Goal: Information Seeking & Learning: Learn about a topic

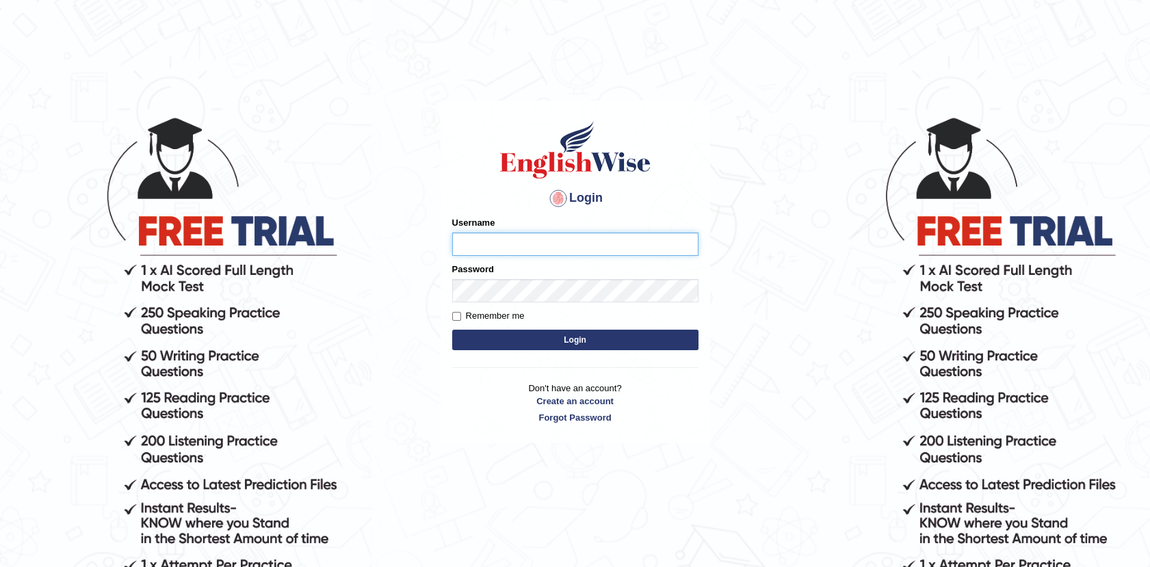
type input "Afreen11"
click at [581, 344] on button "Login" at bounding box center [575, 340] width 246 height 21
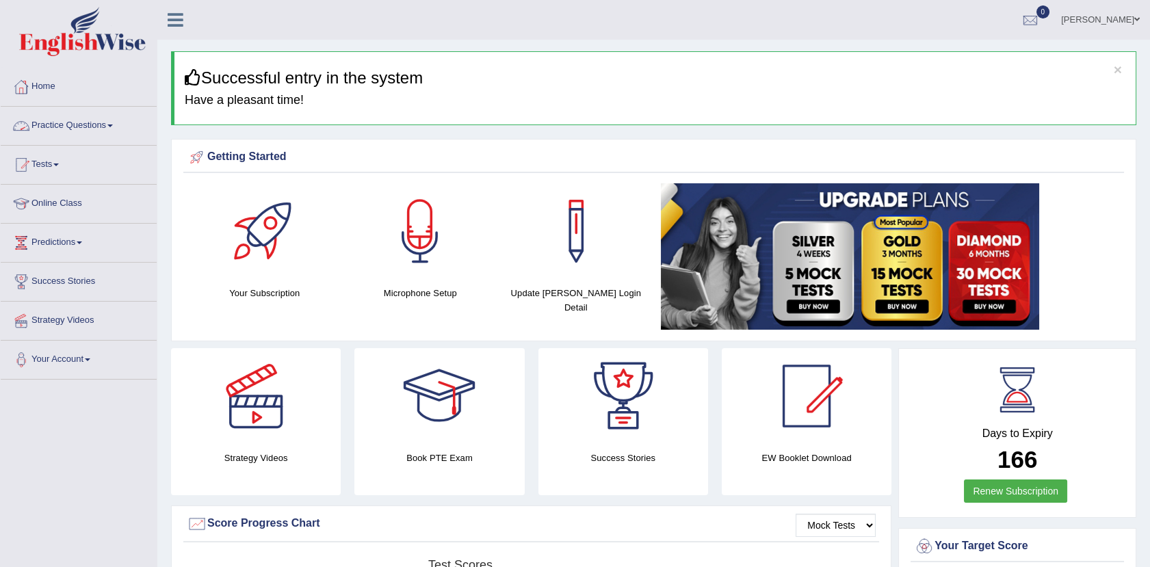
click at [96, 118] on link "Practice Questions" at bounding box center [79, 124] width 156 height 34
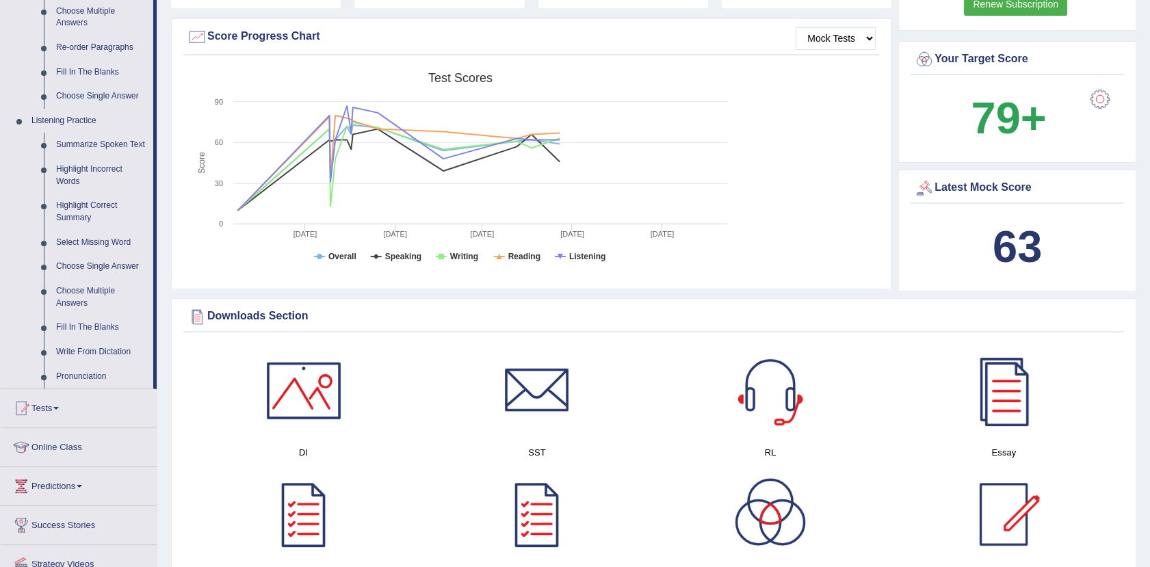
scroll to position [490, 0]
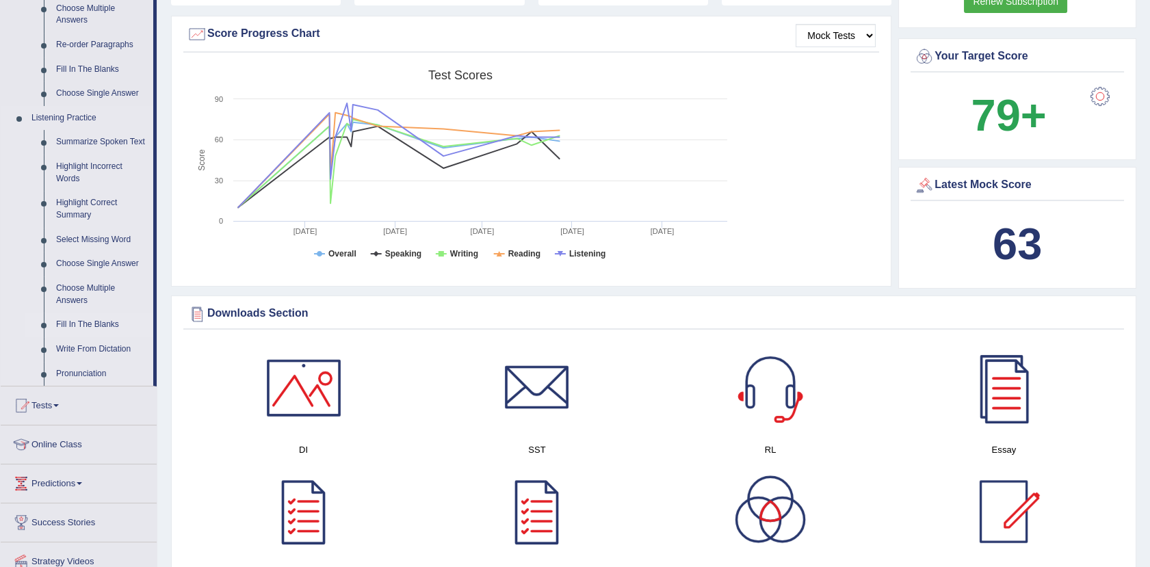
click at [108, 319] on link "Fill In The Blanks" at bounding box center [101, 325] width 103 height 25
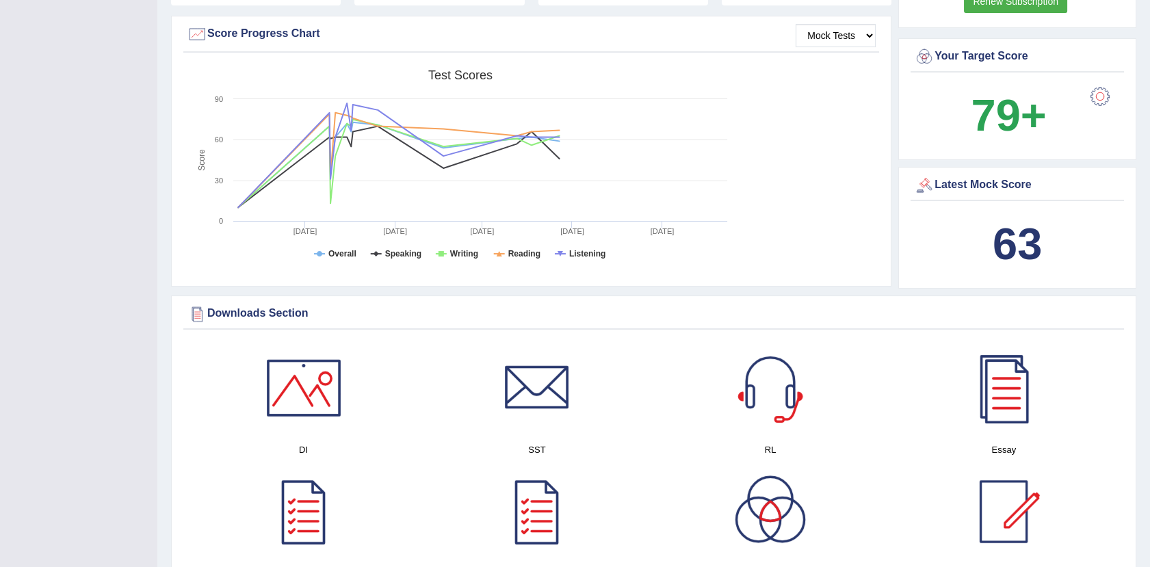
scroll to position [189, 0]
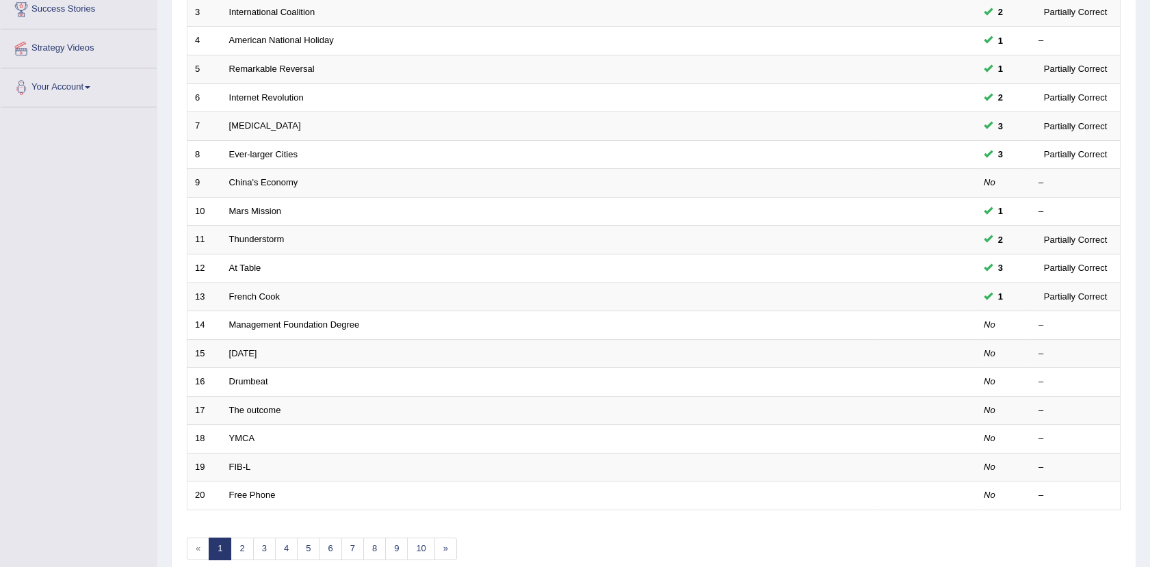
scroll to position [337, 0]
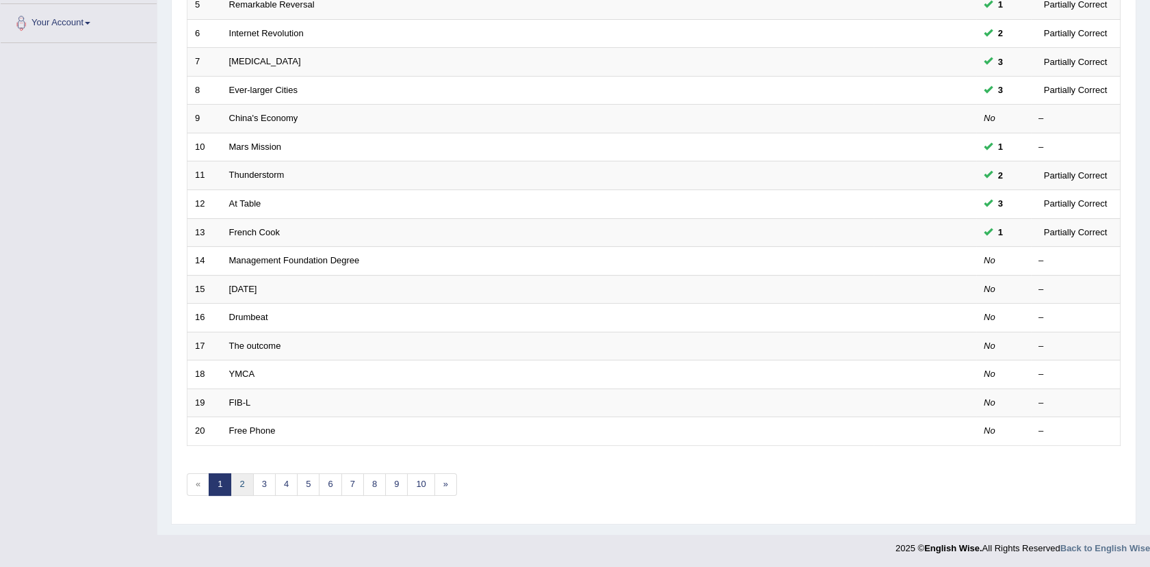
click at [236, 482] on link "2" at bounding box center [241, 484] width 23 height 23
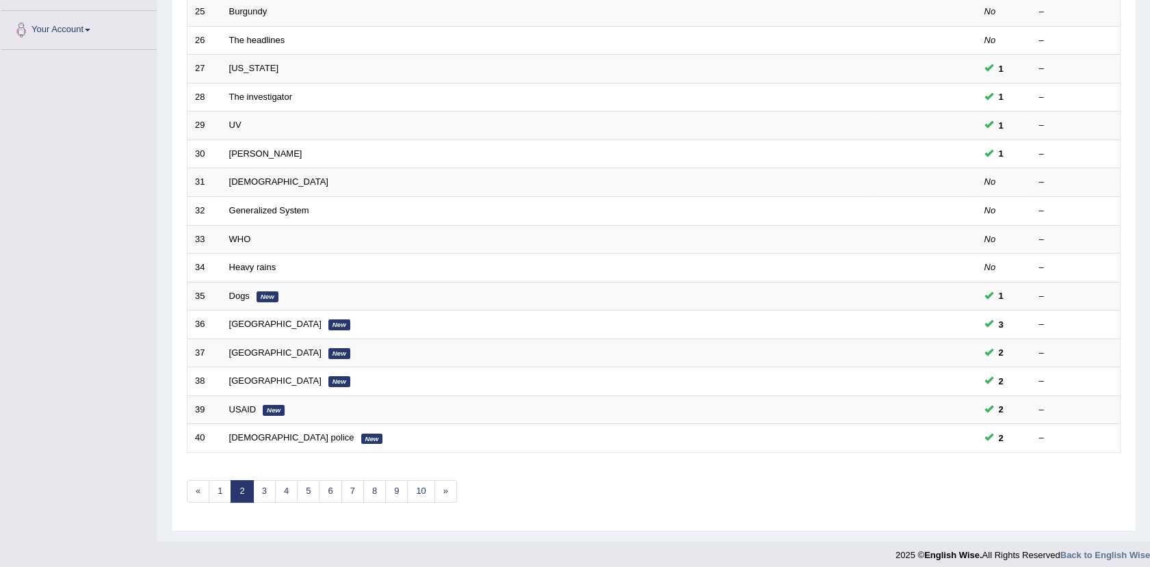
scroll to position [337, 0]
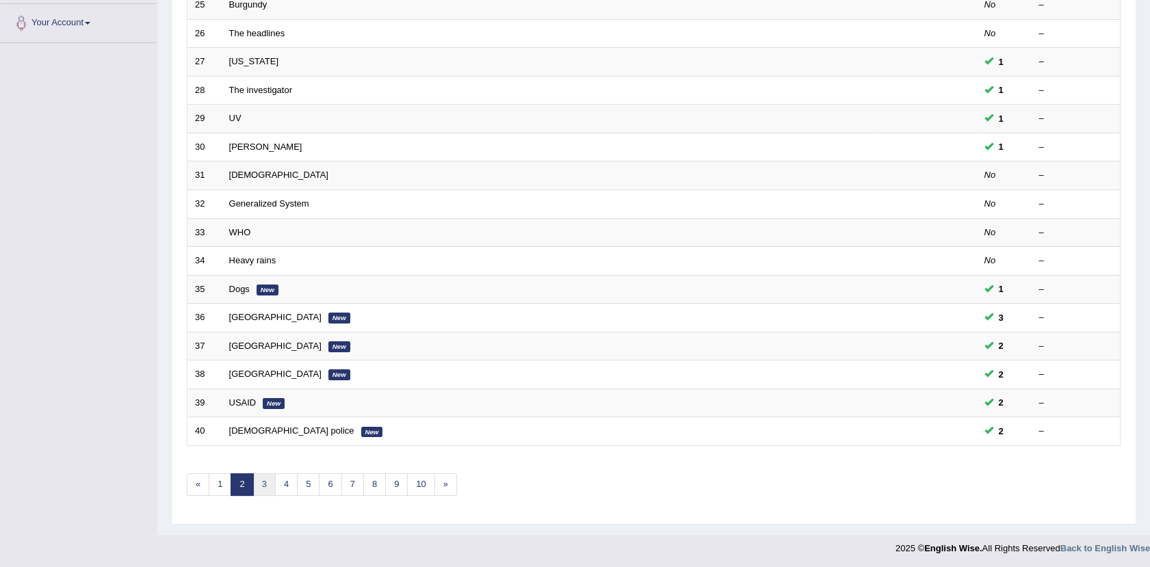
click at [257, 480] on link "3" at bounding box center [264, 484] width 23 height 23
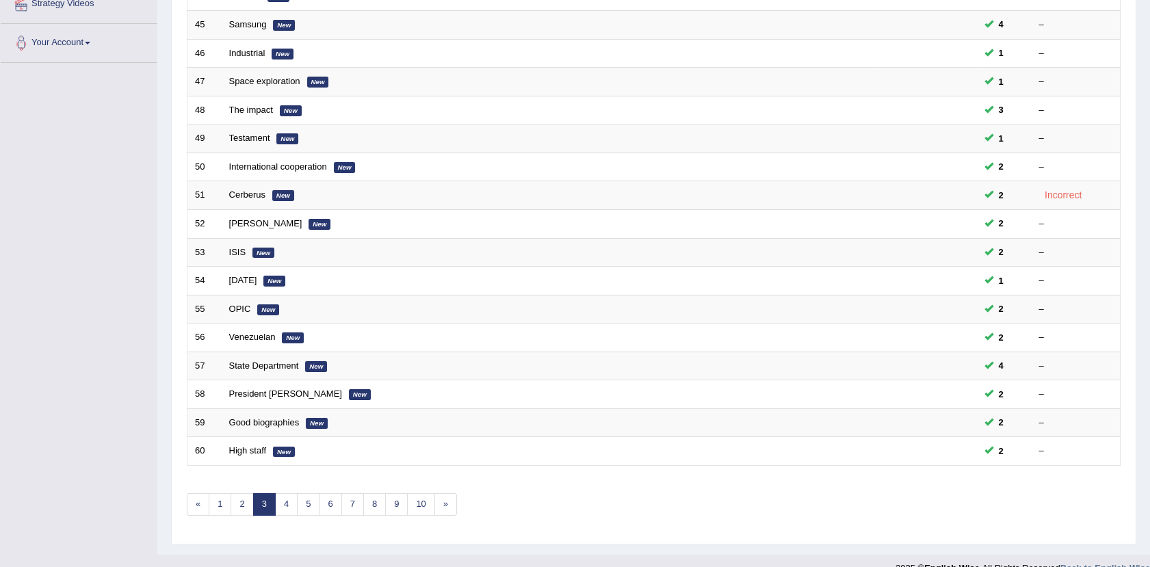
scroll to position [331, 0]
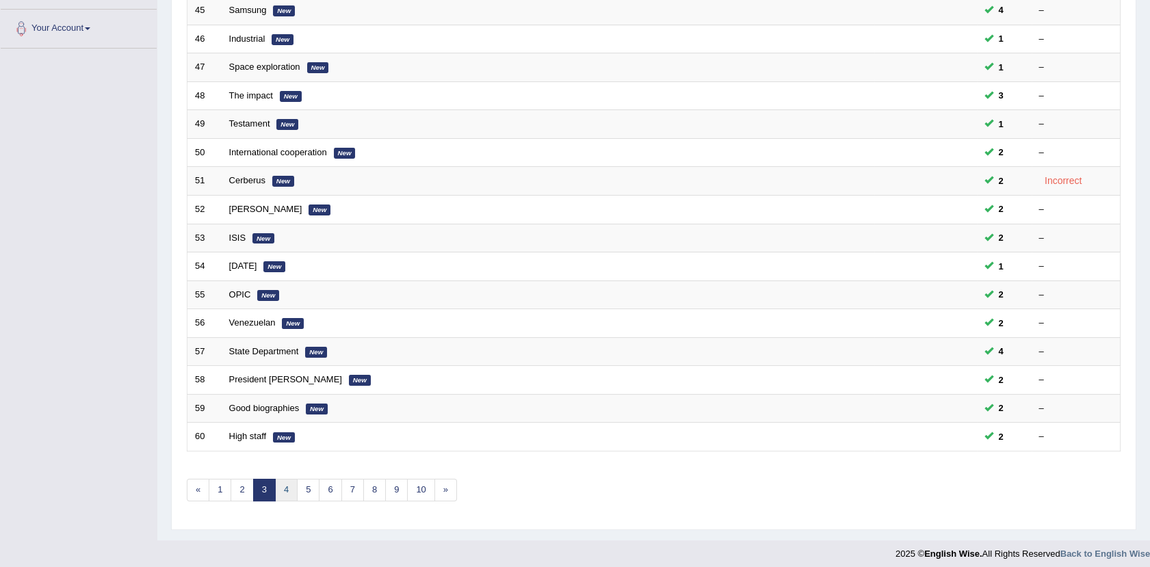
click at [283, 482] on link "4" at bounding box center [286, 490] width 23 height 23
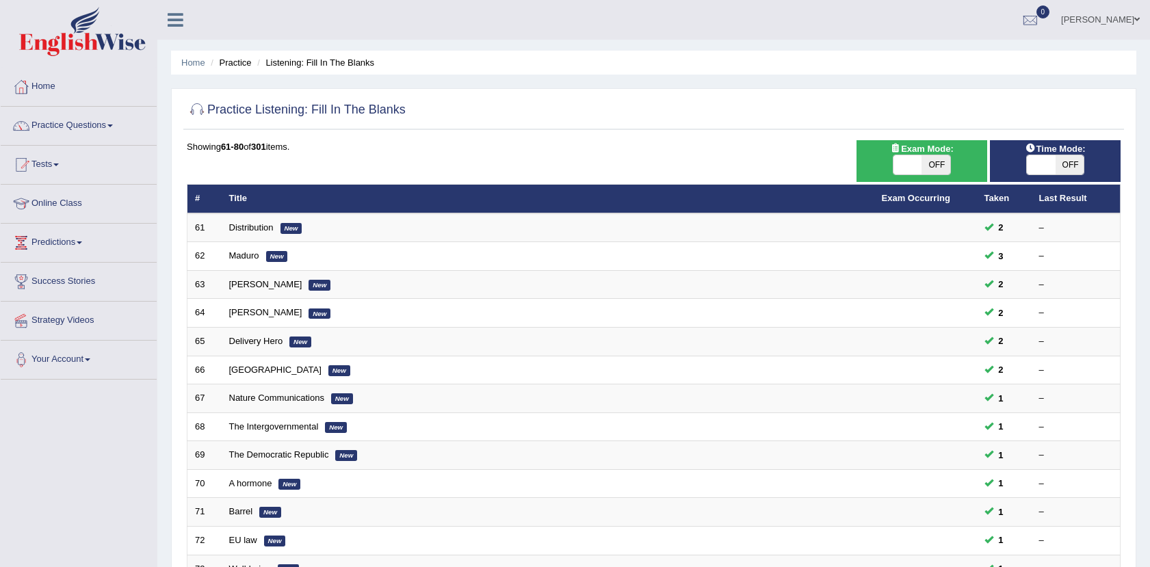
click at [255, 224] on link "Distribution" at bounding box center [251, 227] width 44 height 10
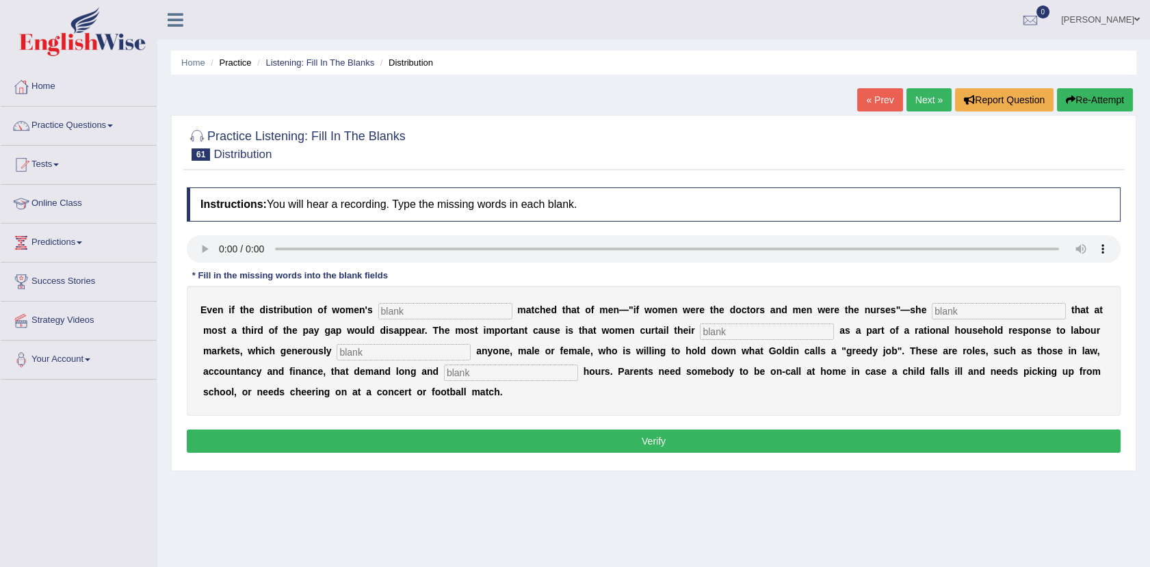
click at [430, 312] on input "text" at bounding box center [445, 311] width 134 height 16
type input "ss"
click at [700, 327] on input "text" at bounding box center [767, 332] width 134 height 16
type input "ddd"
click at [932, 312] on input "d" at bounding box center [999, 311] width 134 height 16
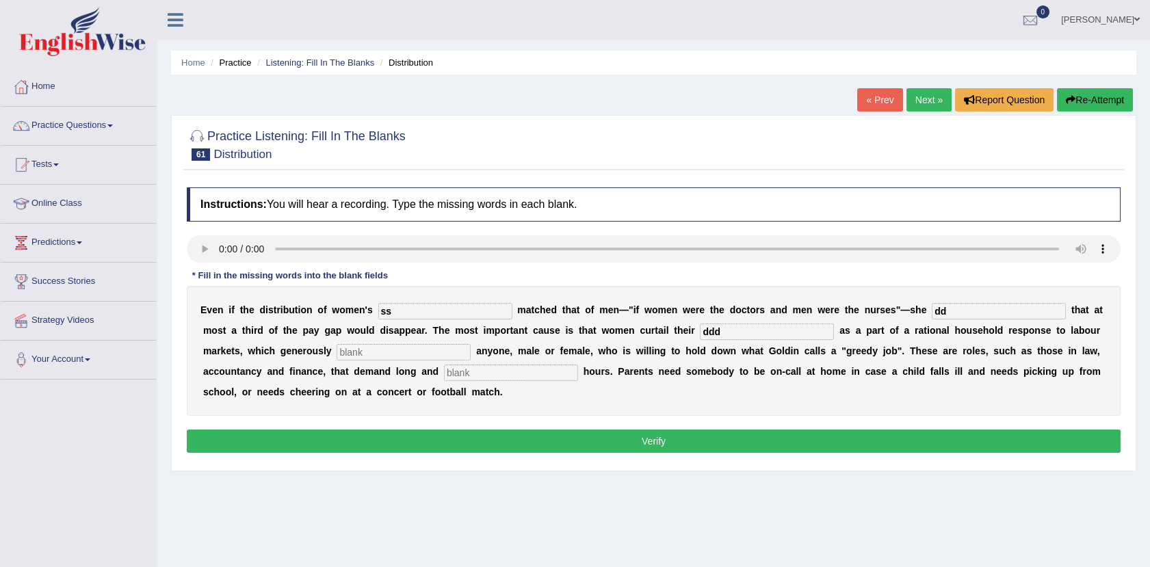
type input "dd"
click at [337, 346] on input "text" at bounding box center [404, 352] width 134 height 16
type input "dd"
click at [444, 374] on input "d" at bounding box center [511, 373] width 134 height 16
type input "dd"
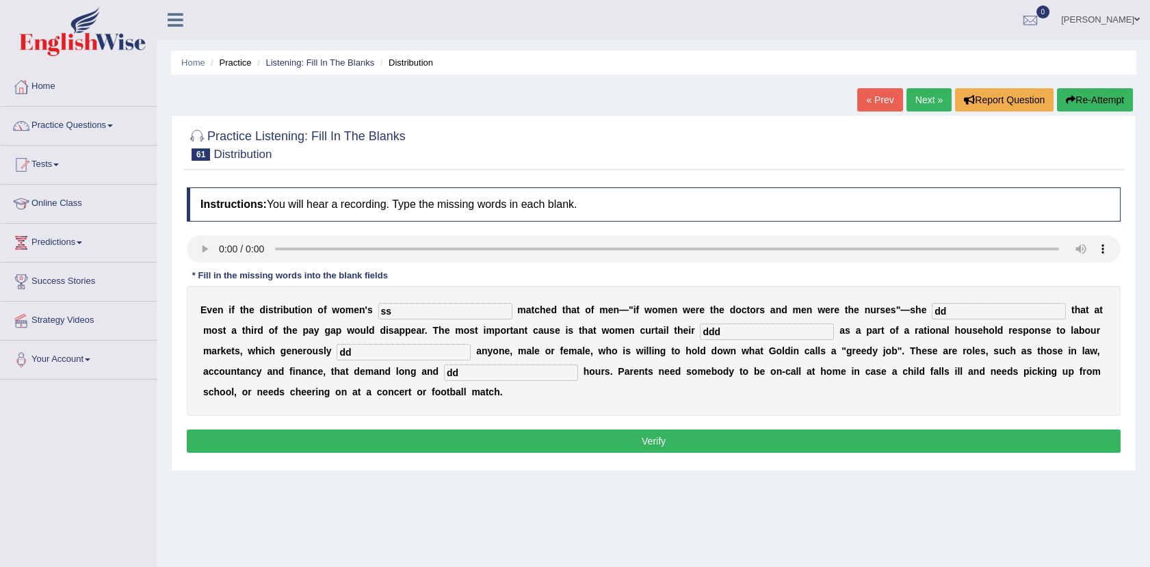
click at [351, 443] on button "Verify" at bounding box center [654, 441] width 934 height 23
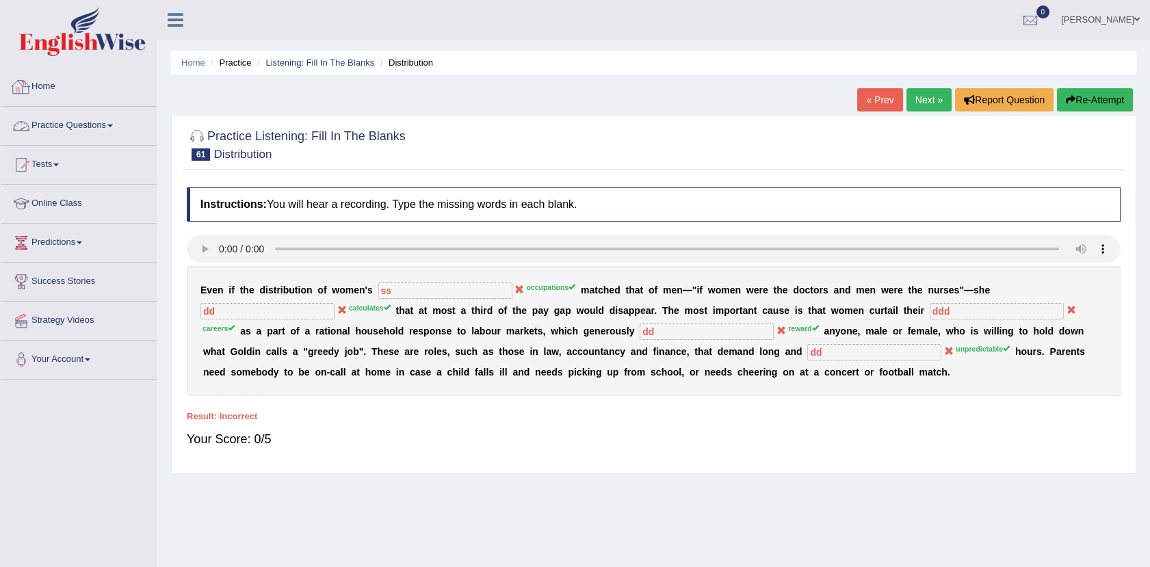
click at [42, 89] on link "Home" at bounding box center [79, 85] width 156 height 34
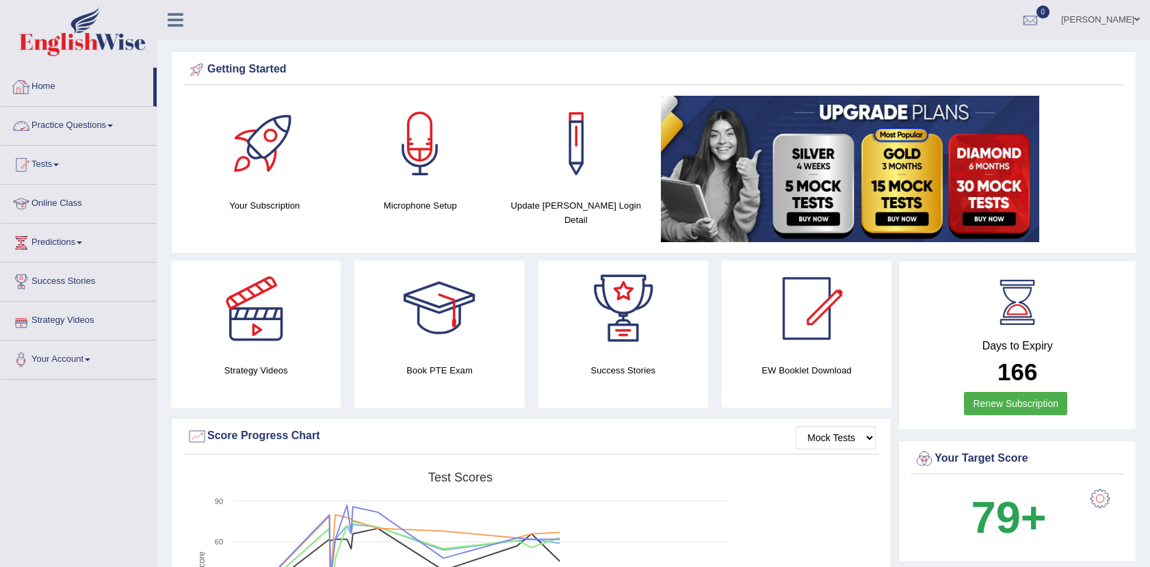
click at [105, 126] on link "Practice Questions" at bounding box center [79, 124] width 156 height 34
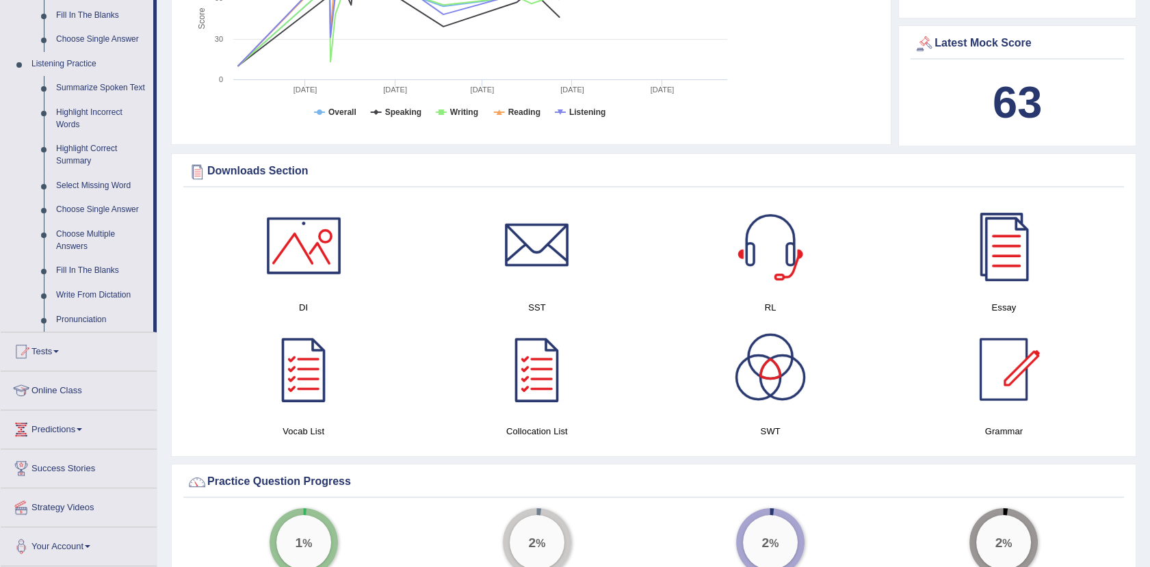
scroll to position [528, 0]
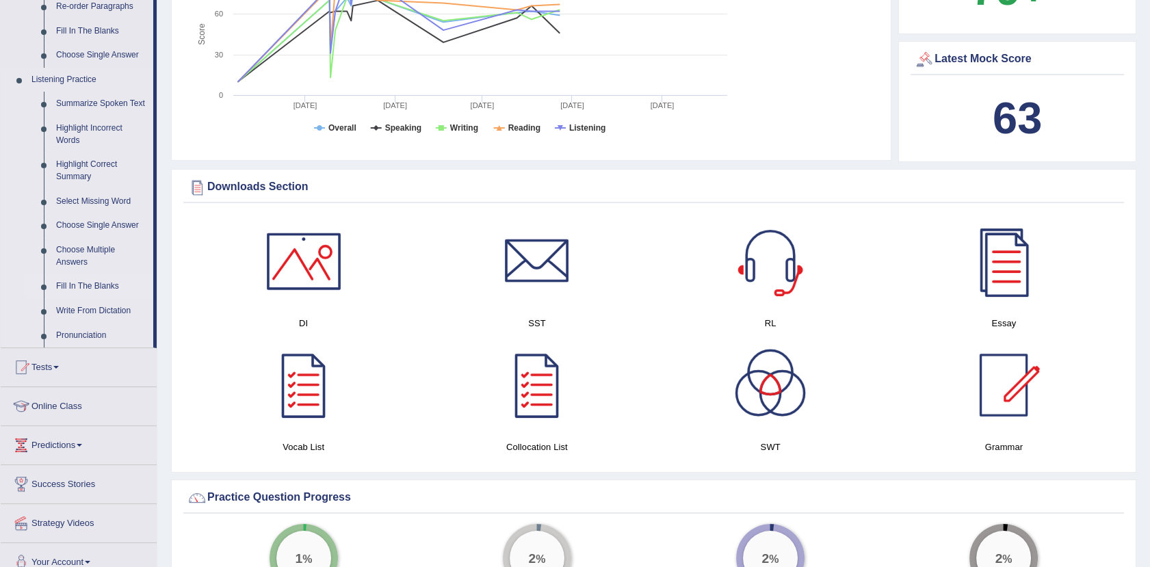
click at [87, 287] on link "Fill In The Blanks" at bounding box center [101, 286] width 103 height 25
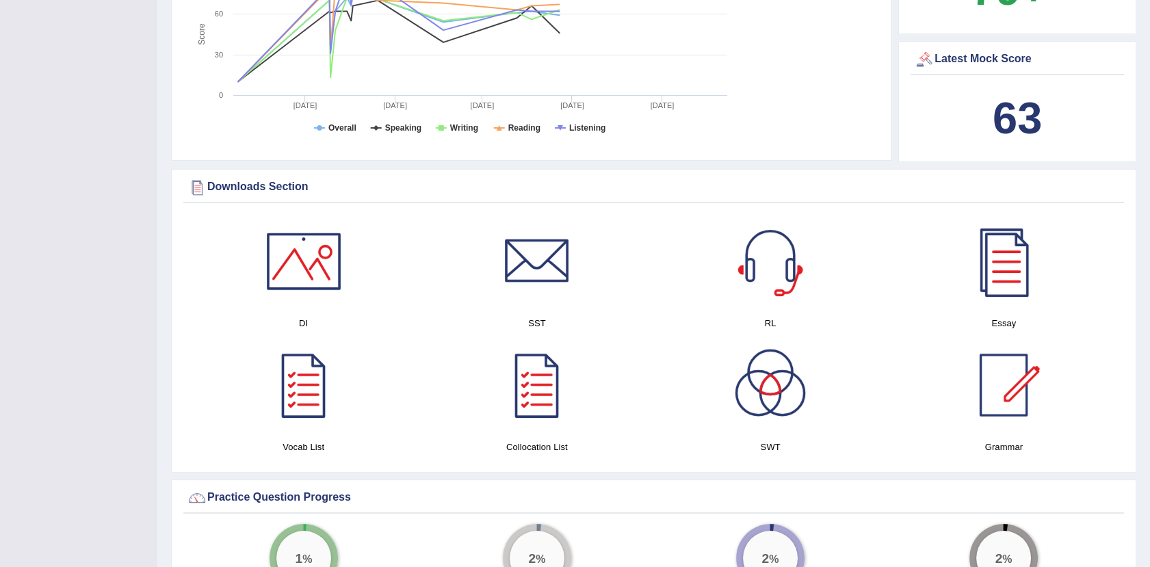
scroll to position [313, 0]
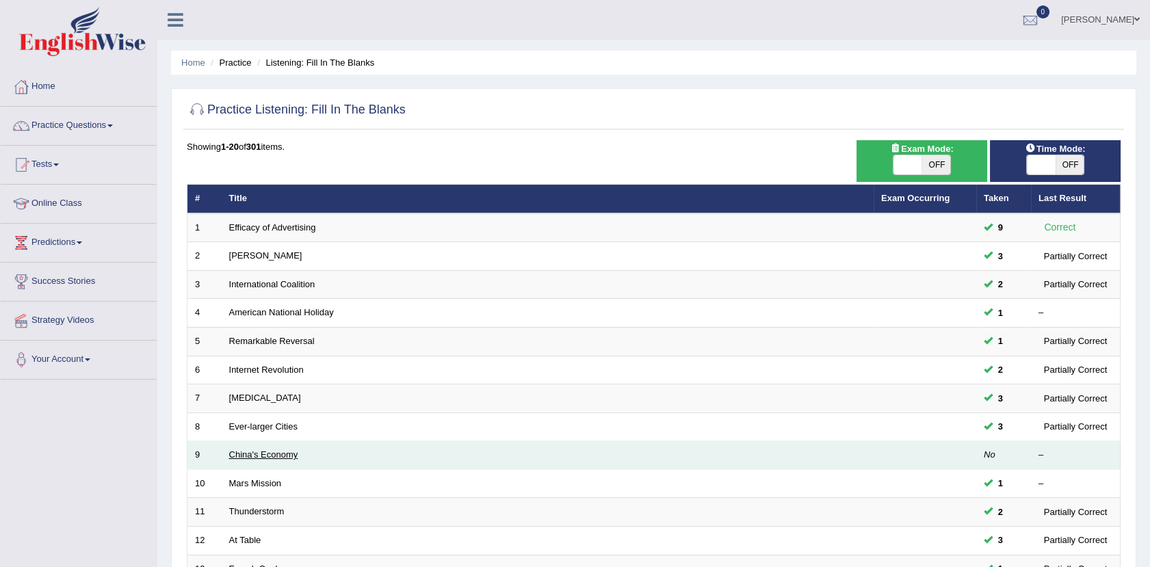
click at [255, 453] on link "China's Economy" at bounding box center [263, 454] width 69 height 10
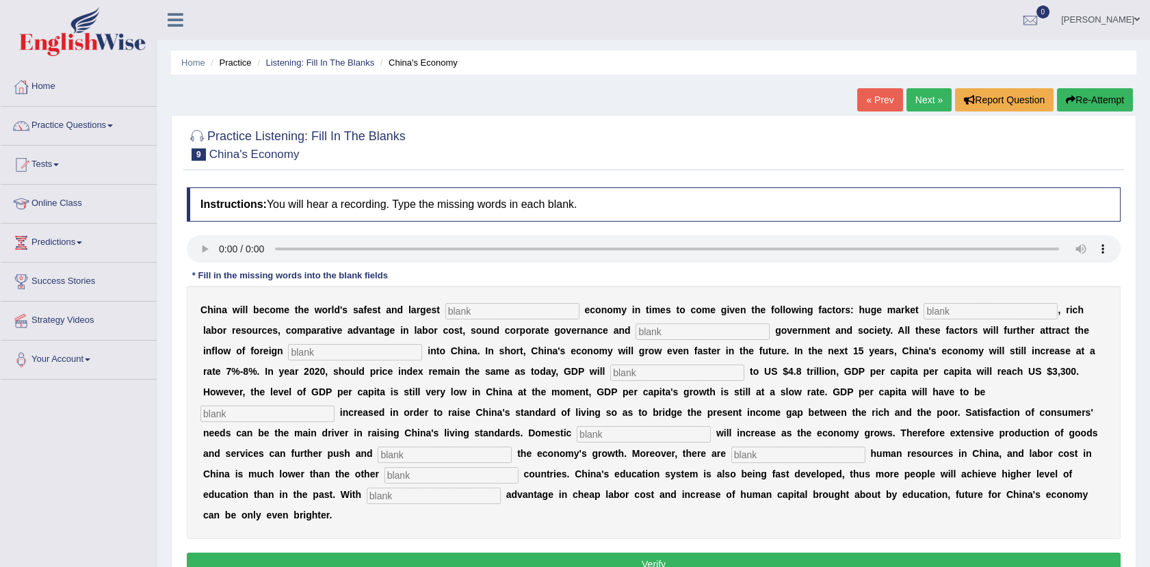
click at [499, 311] on input "text" at bounding box center [512, 311] width 134 height 16
type input "invstmnt"
click at [923, 311] on input "text" at bounding box center [990, 311] width 134 height 16
type input "ptntnl"
click at [635, 329] on input "text" at bounding box center [702, 332] width 134 height 16
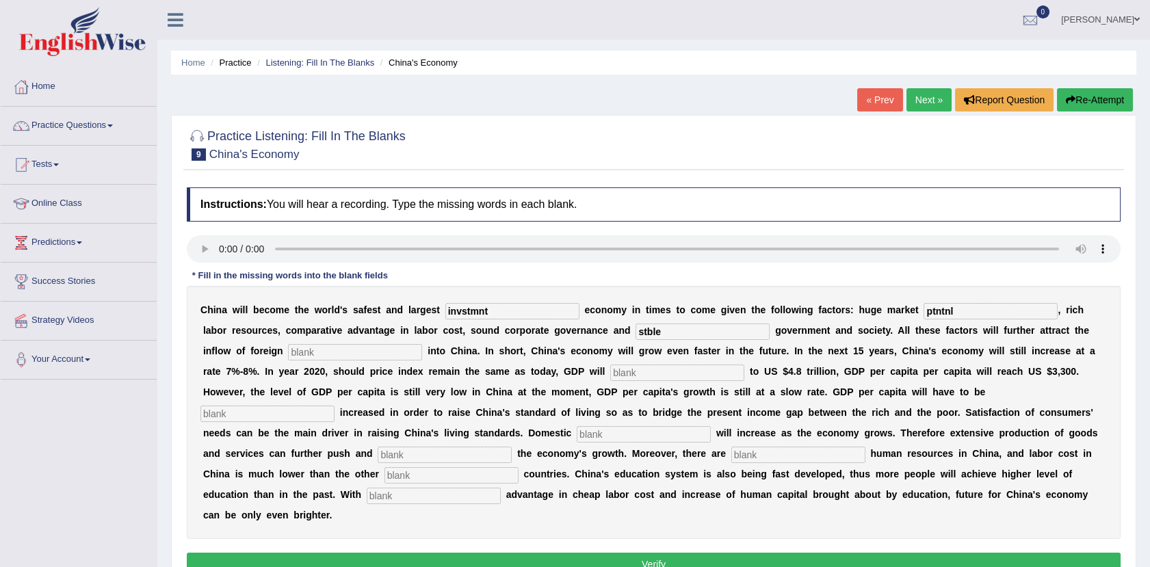
type input "stble"
click at [289, 352] on input "text" at bounding box center [355, 352] width 134 height 16
type input "captl"
click at [610, 369] on input "text" at bounding box center [677, 373] width 134 height 16
type input "amount"
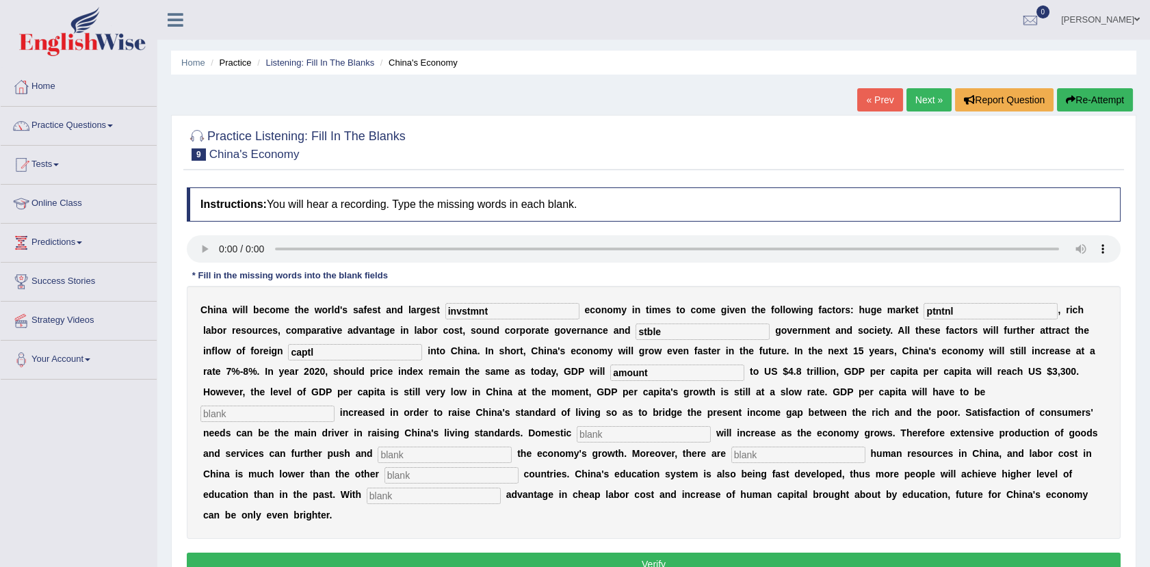
click at [334, 406] on input "text" at bounding box center [267, 414] width 134 height 16
type input "further"
click at [711, 426] on input "text" at bounding box center [644, 434] width 134 height 16
type input "demand"
click at [512, 447] on input "text" at bounding box center [445, 455] width 134 height 16
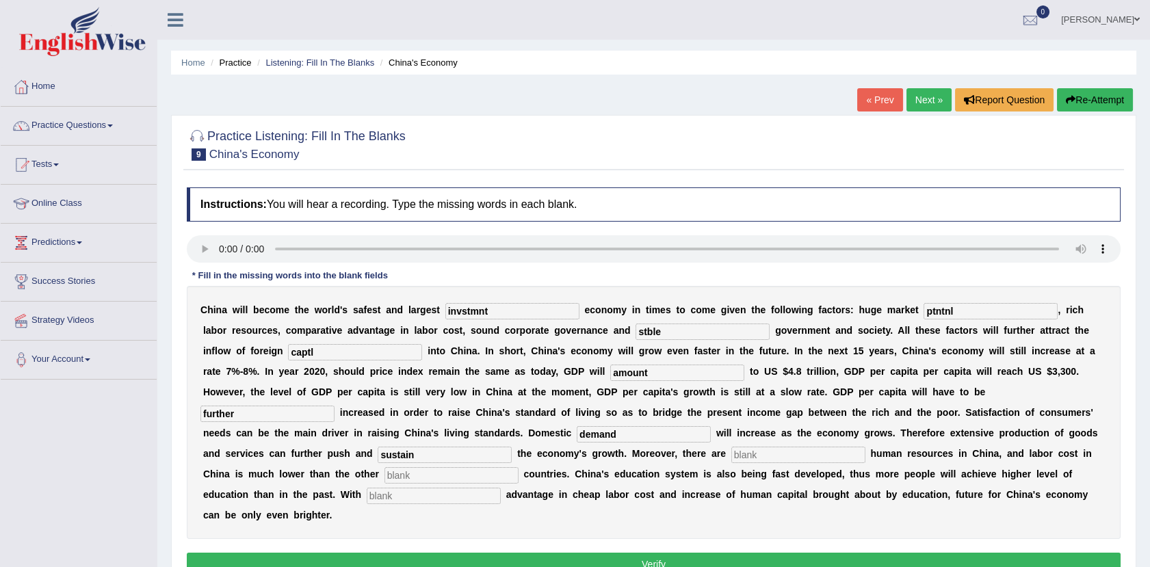
type input "sustain"
click at [518, 467] on input "text" at bounding box center [451, 475] width 134 height 16
type input "indrlzcopartive"
click at [240, 463] on div "C h i n a w i l l b e c o m e t h e w o r l d ' s s a f e s t a n d l a r g e s…" at bounding box center [654, 412] width 934 height 253
click at [731, 457] on input "text" at bounding box center [798, 455] width 134 height 16
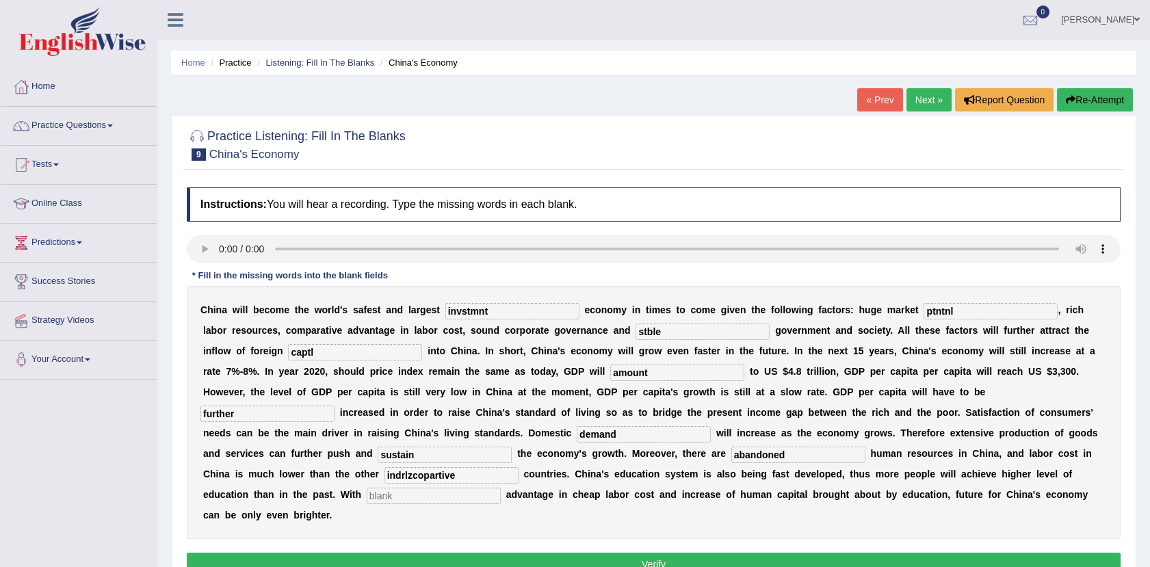
type input "abandoned"
click at [501, 488] on input "text" at bounding box center [434, 496] width 134 height 16
type input "comparitive"
click at [518, 467] on input "indrlzcopartive" at bounding box center [451, 475] width 134 height 16
type input "indusralized"
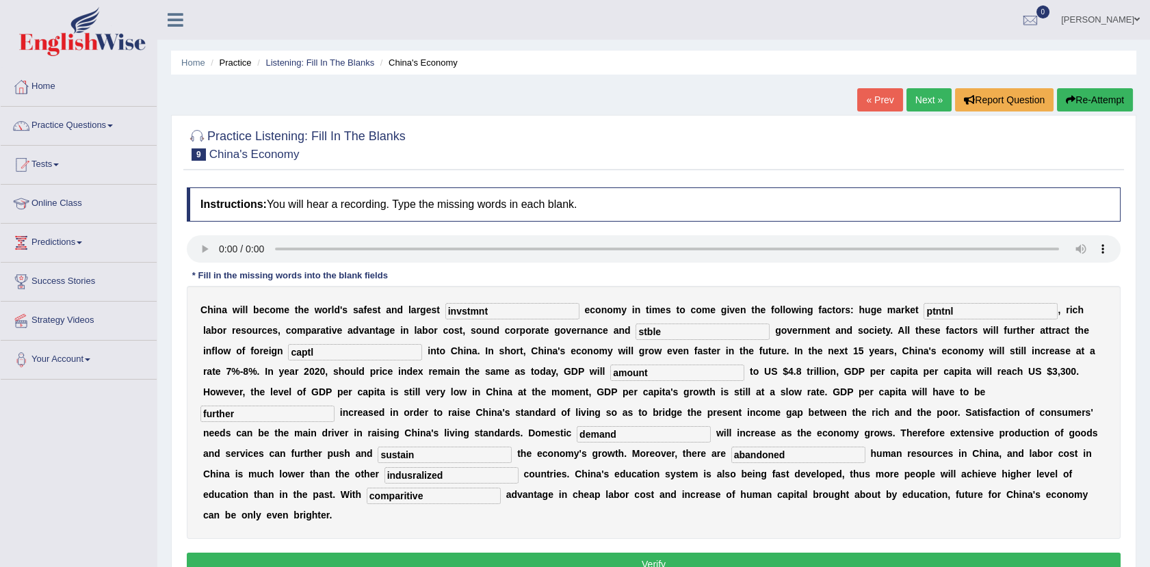
click at [731, 453] on input "abandoned" at bounding box center [798, 455] width 134 height 16
click at [731, 455] on input "ab" at bounding box center [798, 455] width 134 height 16
type input "abundance"
click at [288, 349] on input "captl" at bounding box center [355, 352] width 134 height 16
type input "capital"
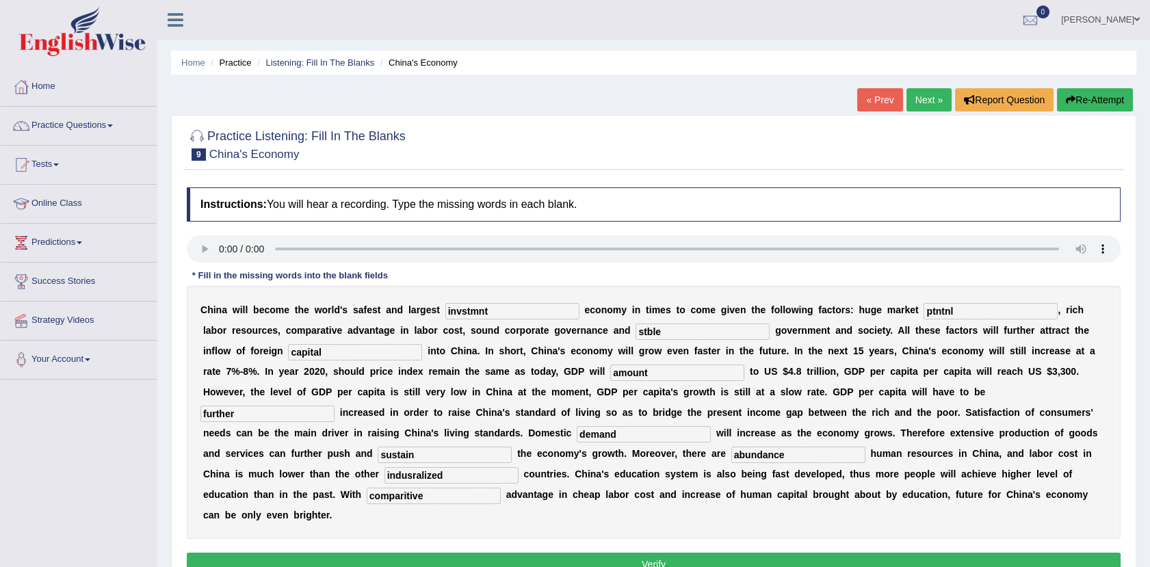
drag, startPoint x: 551, startPoint y: 434, endPoint x: 739, endPoint y: 442, distance: 188.9
click at [739, 442] on div "C h i n a w i l l b e c o m e t h e w o r l d ' s s a f e s t a n d l a r g e s…" at bounding box center [654, 412] width 934 height 253
click at [635, 334] on input "stble" at bounding box center [702, 332] width 134 height 16
type input "stable"
click at [925, 308] on input "ptntnl" at bounding box center [990, 311] width 134 height 16
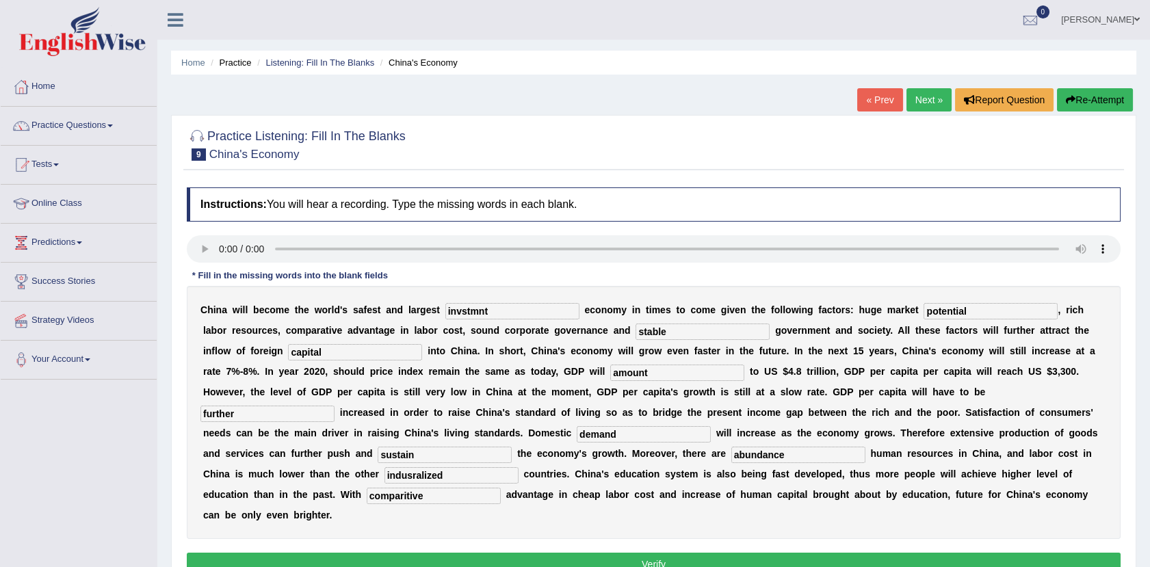
type input "potential"
click at [476, 312] on input "invstmnt" at bounding box center [512, 311] width 134 height 16
type input "investment"
click at [518, 467] on input "indusralized" at bounding box center [451, 475] width 134 height 16
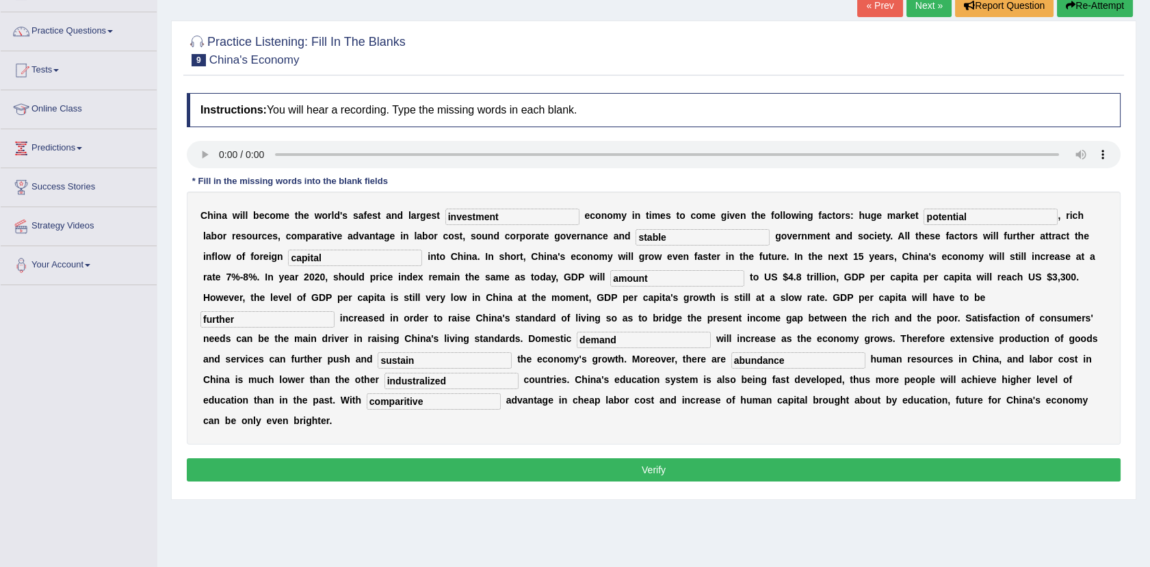
scroll to position [131, 0]
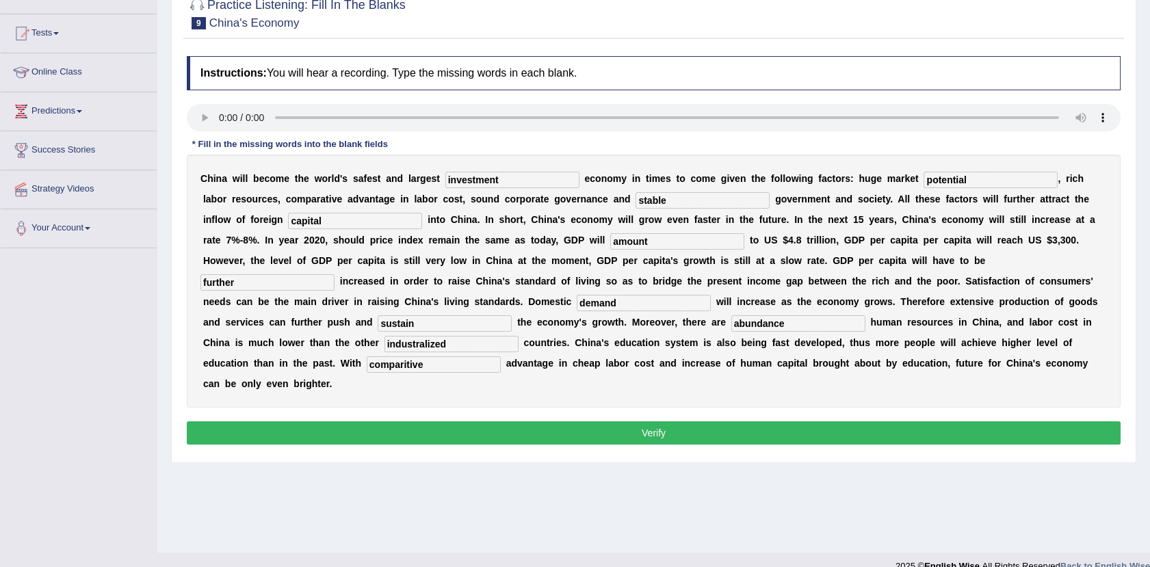
click at [518, 336] on input "industralized" at bounding box center [451, 344] width 134 height 16
type input "industralised"
click at [618, 421] on button "Verify" at bounding box center [654, 432] width 934 height 23
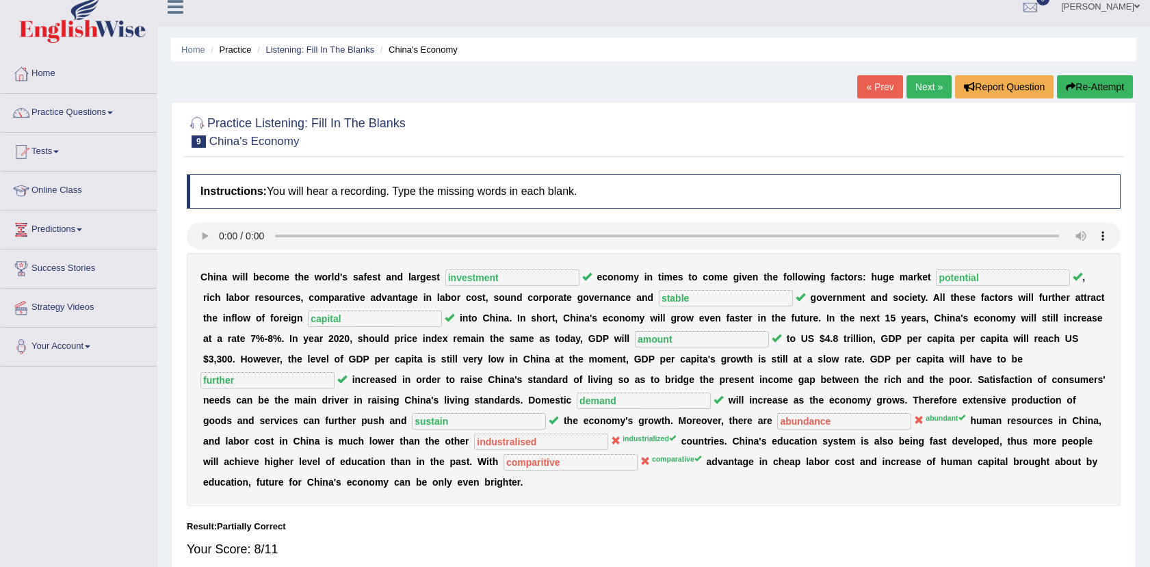
scroll to position [0, 0]
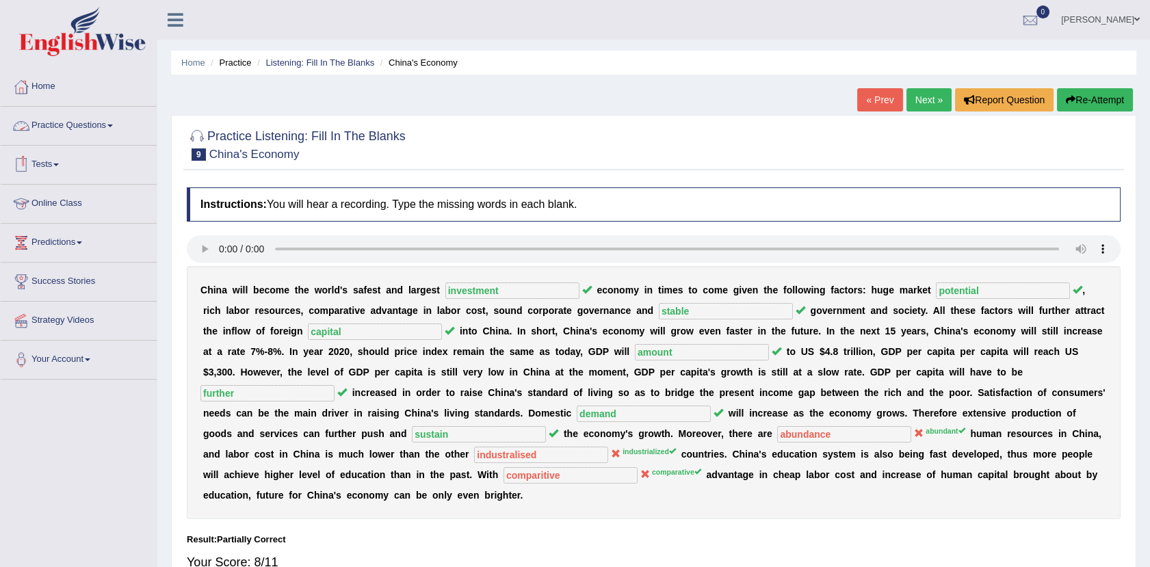
click at [107, 119] on link "Practice Questions" at bounding box center [79, 124] width 156 height 34
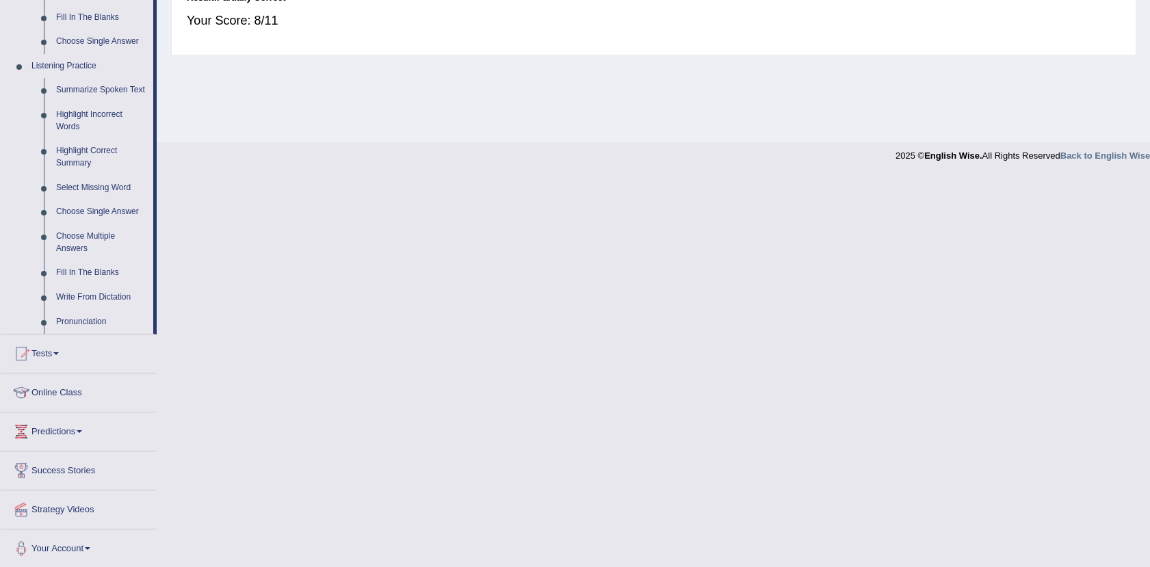
scroll to position [542, 0]
click at [117, 287] on link "Write From Dictation" at bounding box center [101, 297] width 103 height 25
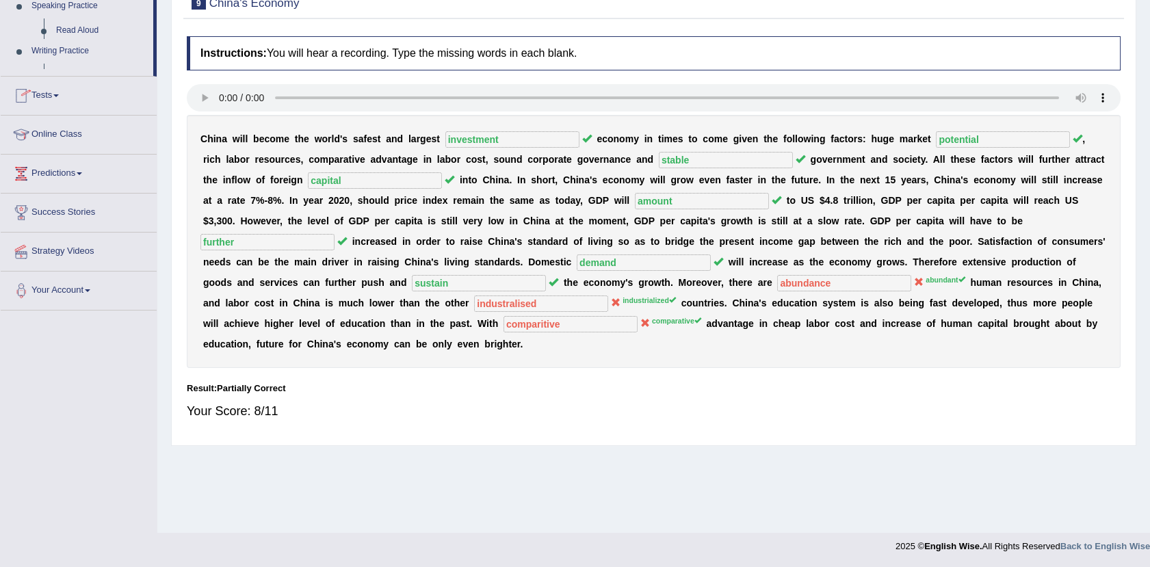
scroll to position [150, 0]
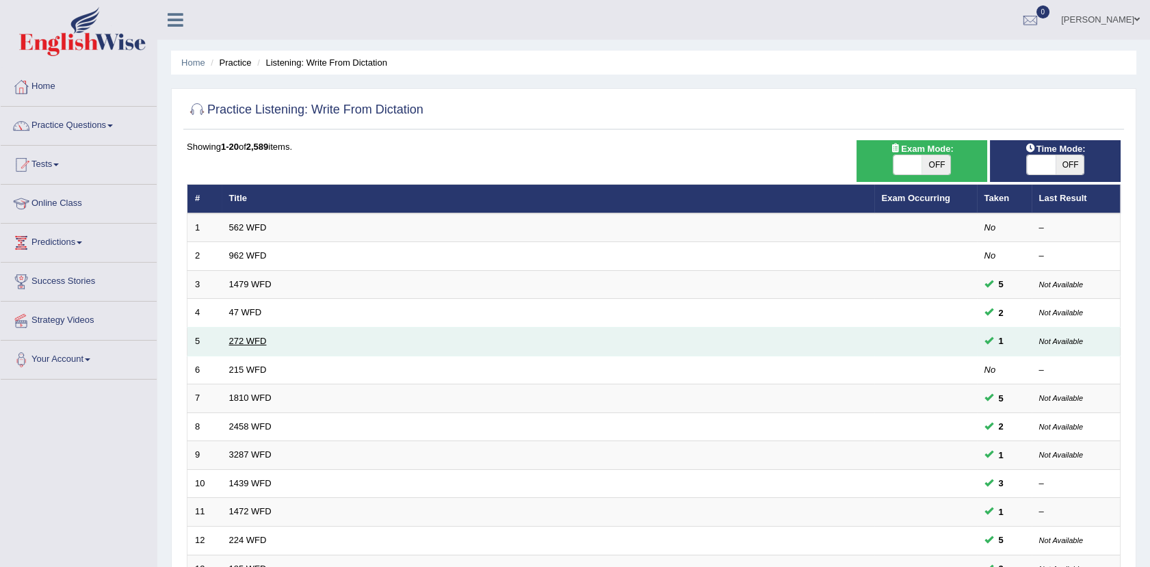
click at [242, 345] on link "272 WFD" at bounding box center [248, 341] width 38 height 10
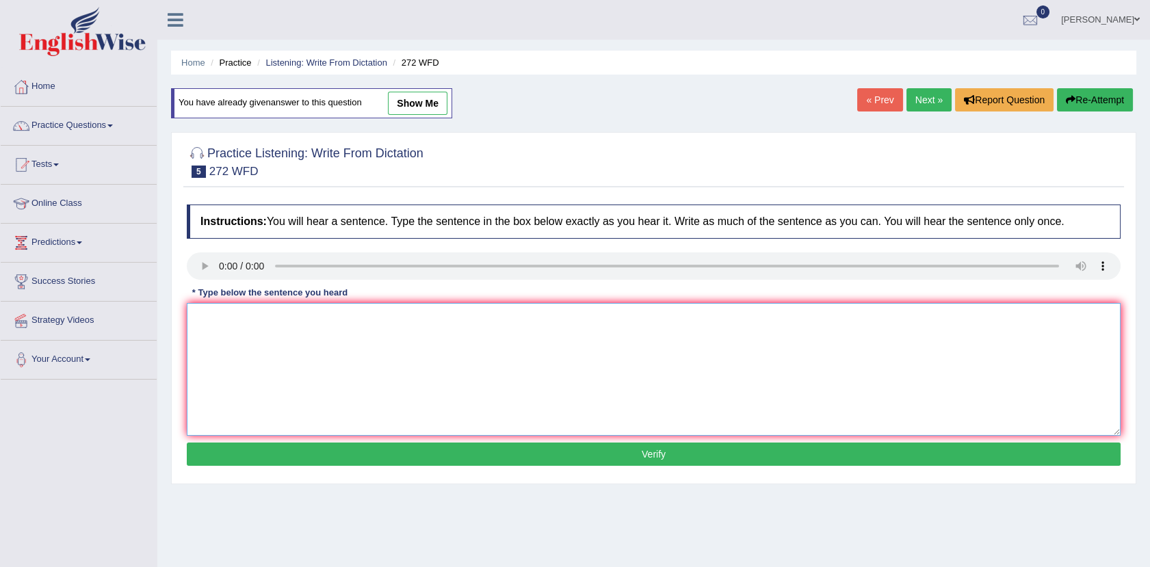
click at [220, 332] on textarea at bounding box center [654, 369] width 934 height 133
click at [248, 371] on textarea at bounding box center [654, 369] width 934 height 133
type textarea "g"
type textarea "T"
drag, startPoint x: 259, startPoint y: 308, endPoint x: 183, endPoint y: 330, distance: 78.2
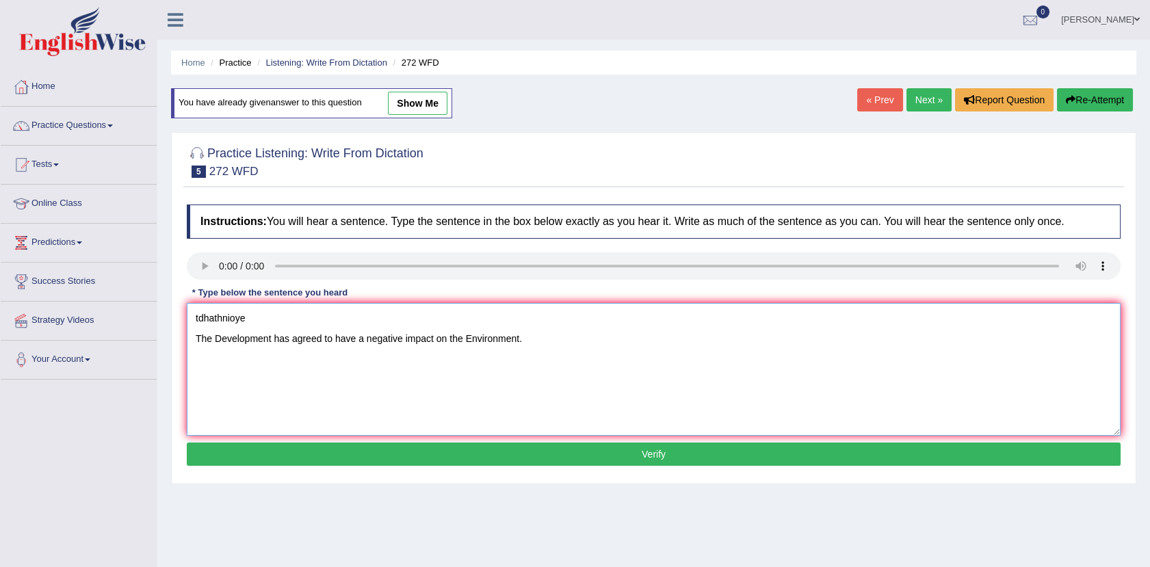
click at [183, 330] on div "Instructions: You will hear a sentence. Type the sentence in the box below exac…" at bounding box center [653, 337] width 940 height 279
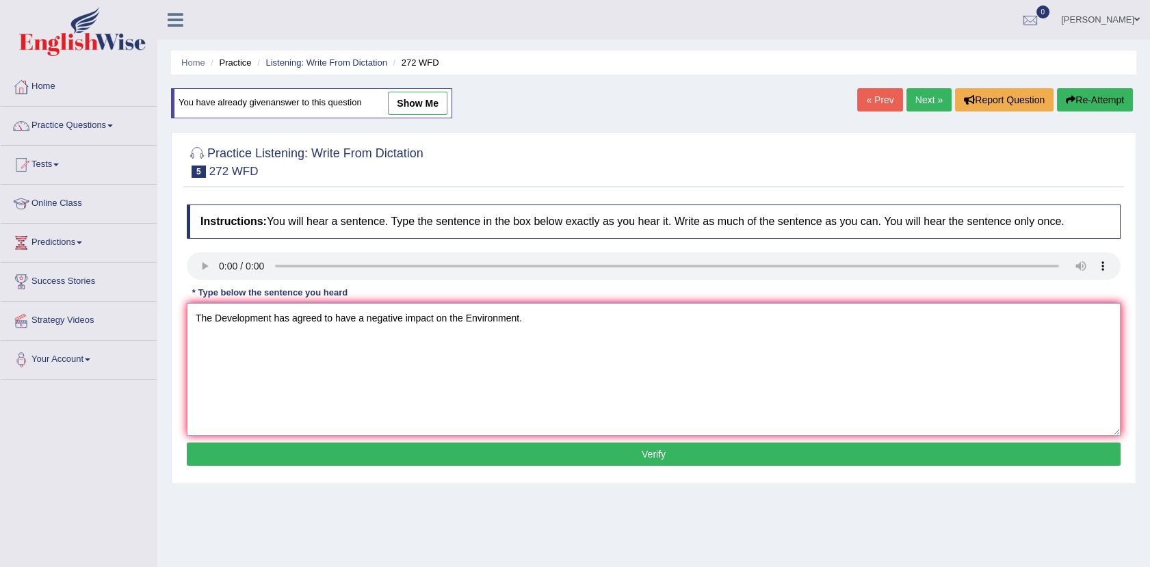
click at [290, 317] on textarea "The Development has agreed to have a negative impact on the Environment." at bounding box center [654, 369] width 934 height 133
type textarea "The Development has the greater agreed to have a negative impact on the Environ…"
click at [425, 452] on button "Verify" at bounding box center [654, 454] width 934 height 23
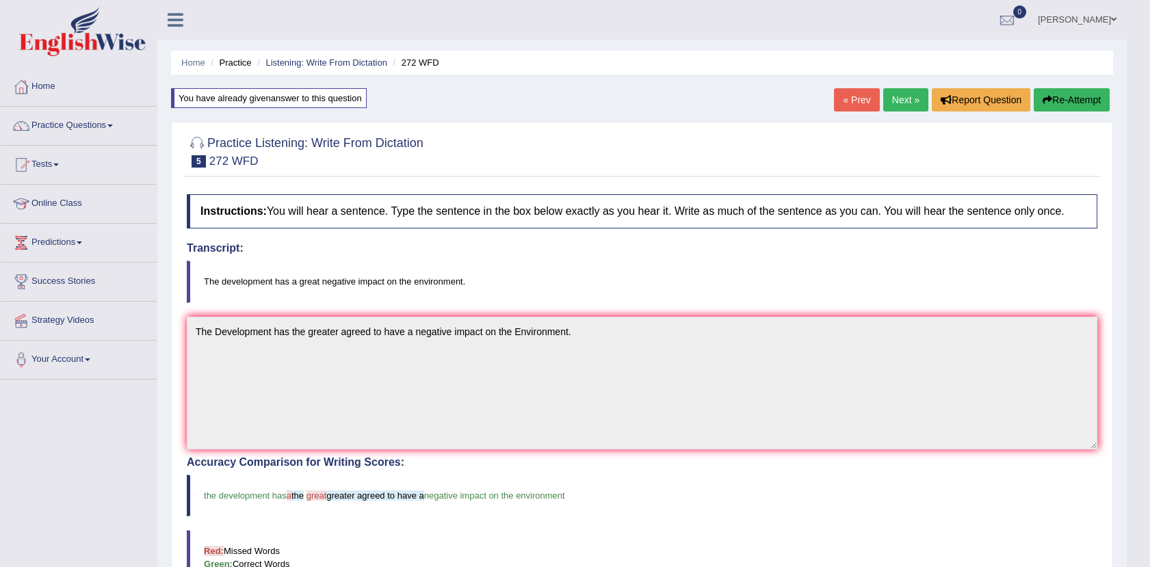
click at [914, 101] on link "Next »" at bounding box center [905, 99] width 45 height 23
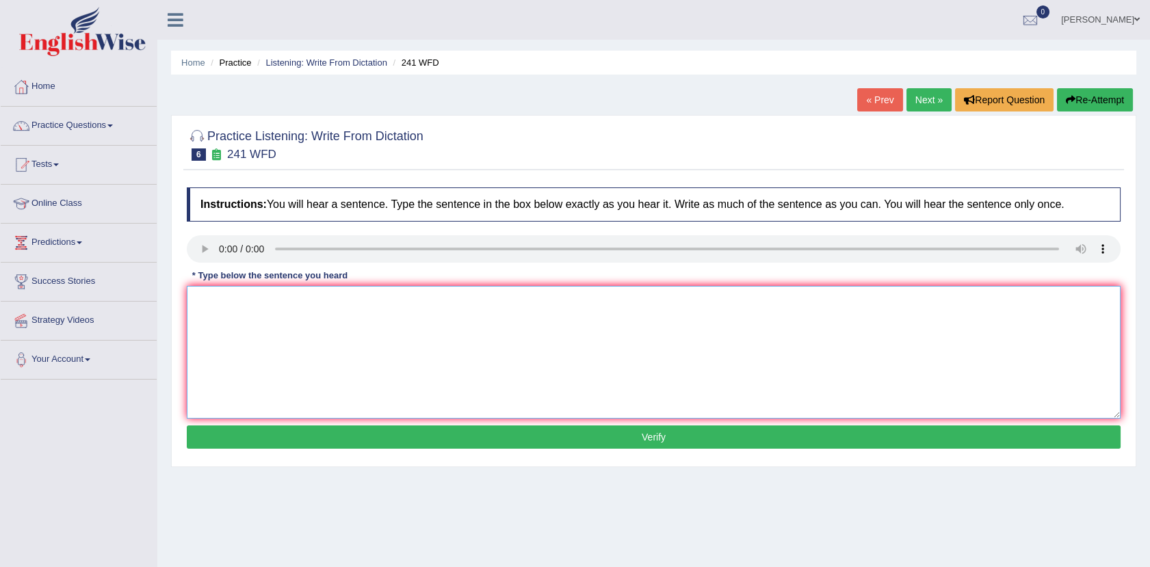
click at [219, 292] on textarea at bounding box center [654, 352] width 934 height 133
click at [397, 320] on textarea "pctiotwftot Please check the information on the website on the opening time." at bounding box center [654, 352] width 934 height 133
click at [394, 320] on textarea "pctiotwftot Please check the information on the website onin for the opening ti…" at bounding box center [654, 352] width 934 height 133
drag, startPoint x: 252, startPoint y: 307, endPoint x: 131, endPoint y: 295, distance: 121.0
click at [131, 295] on div "Toggle navigation Home Practice Questions Speaking Practice Read Aloud Repeat S…" at bounding box center [575, 355] width 1150 height 711
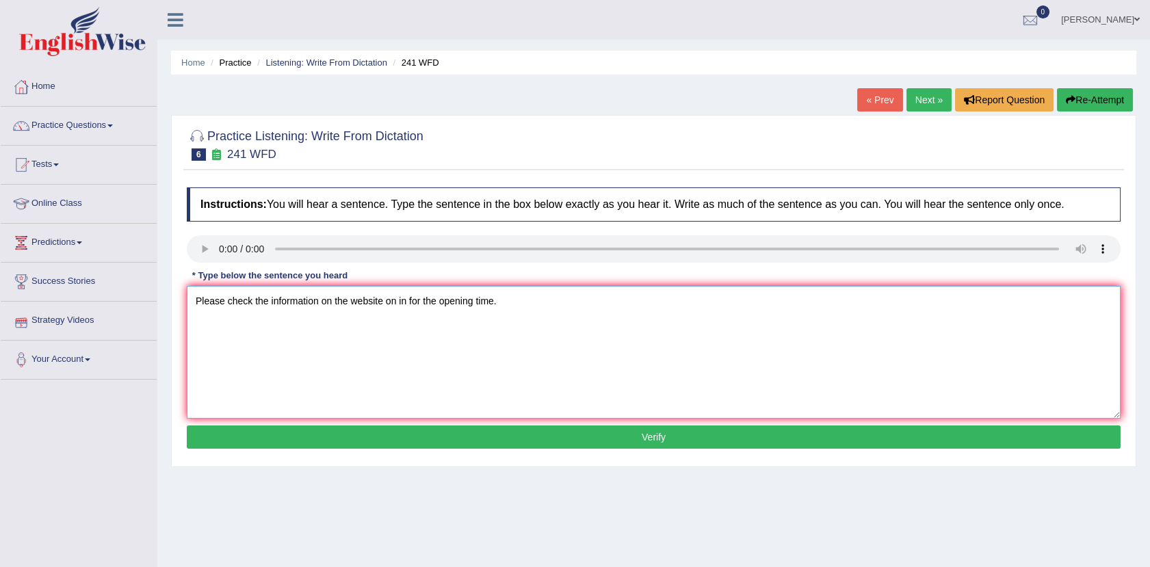
type textarea "Please check the information on the website on in for the opening time."
click at [358, 431] on button "Verify" at bounding box center [654, 436] width 934 height 23
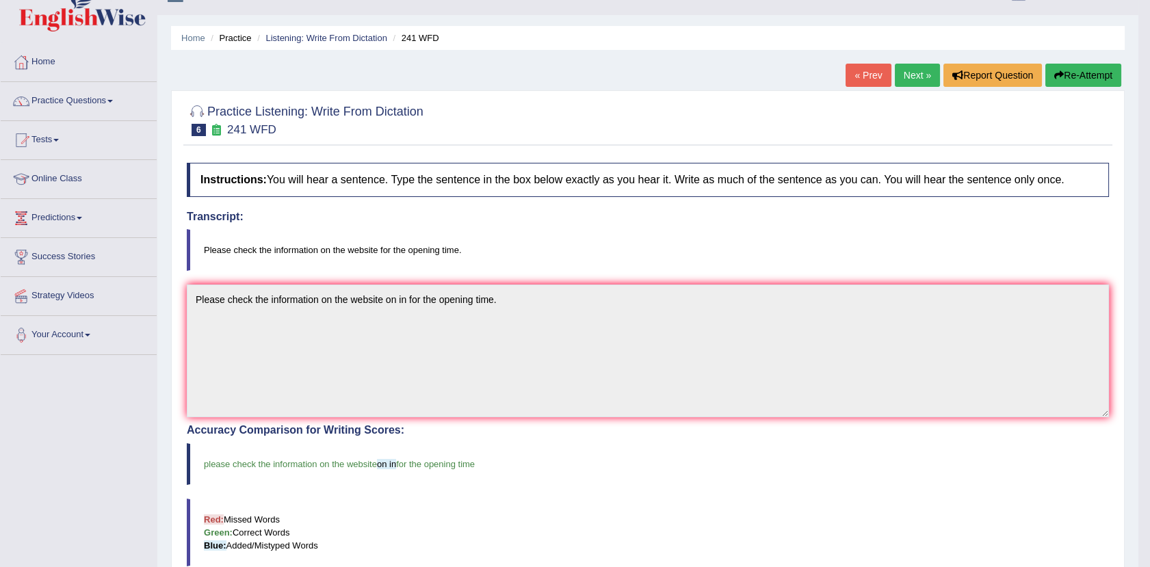
scroll to position [12, 0]
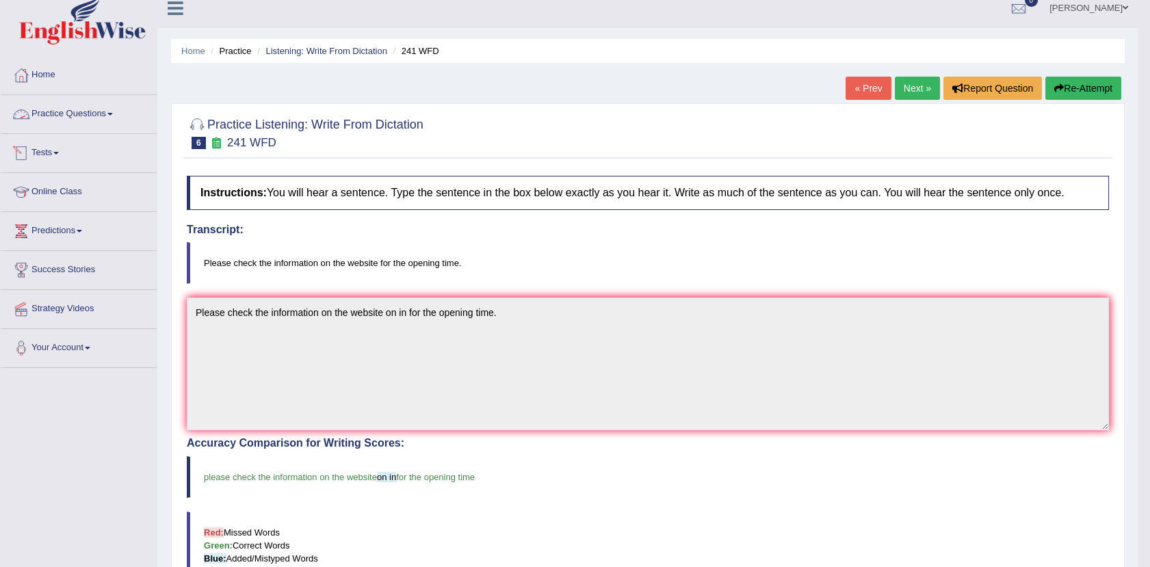
click at [84, 100] on link "Practice Questions" at bounding box center [79, 112] width 156 height 34
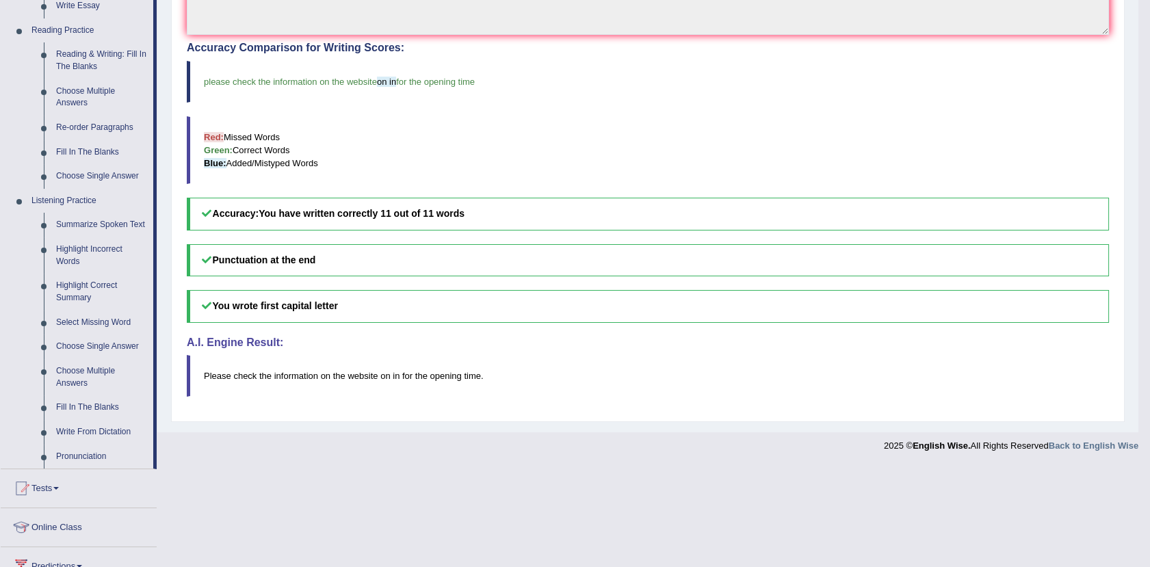
scroll to position [408, 0]
click at [85, 285] on link "Highlight Correct Summary" at bounding box center [101, 290] width 103 height 36
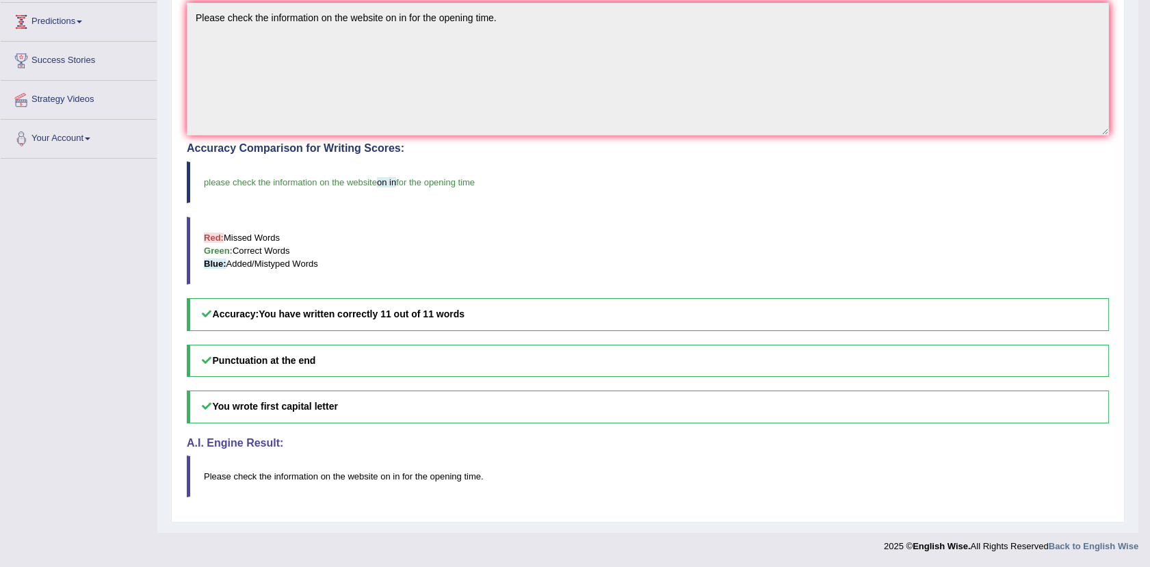
scroll to position [263, 0]
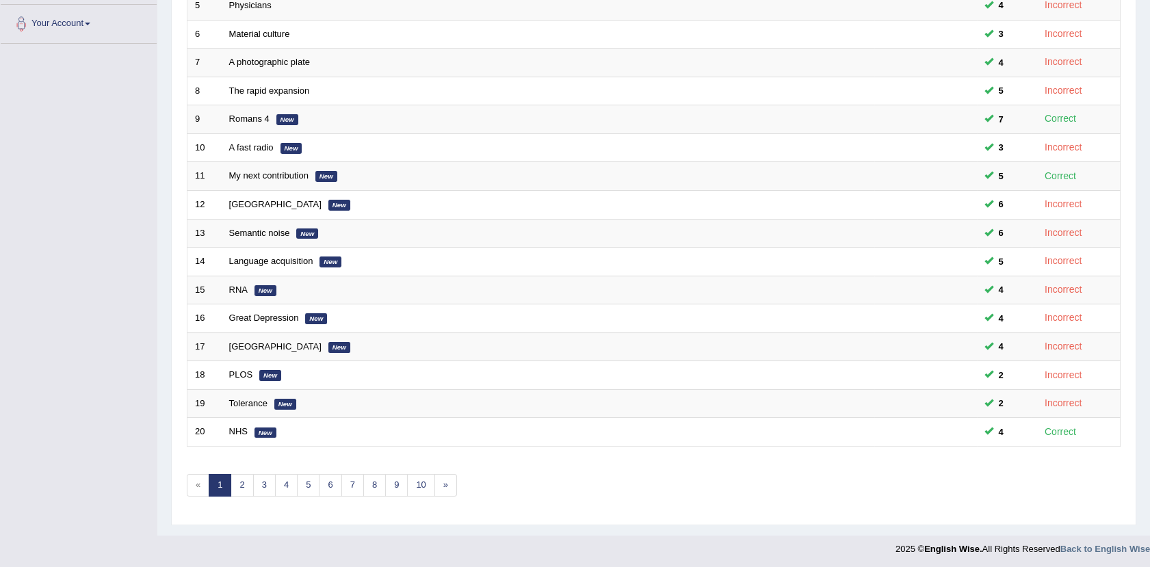
scroll to position [337, 0]
click at [281, 476] on link "4" at bounding box center [286, 484] width 23 height 23
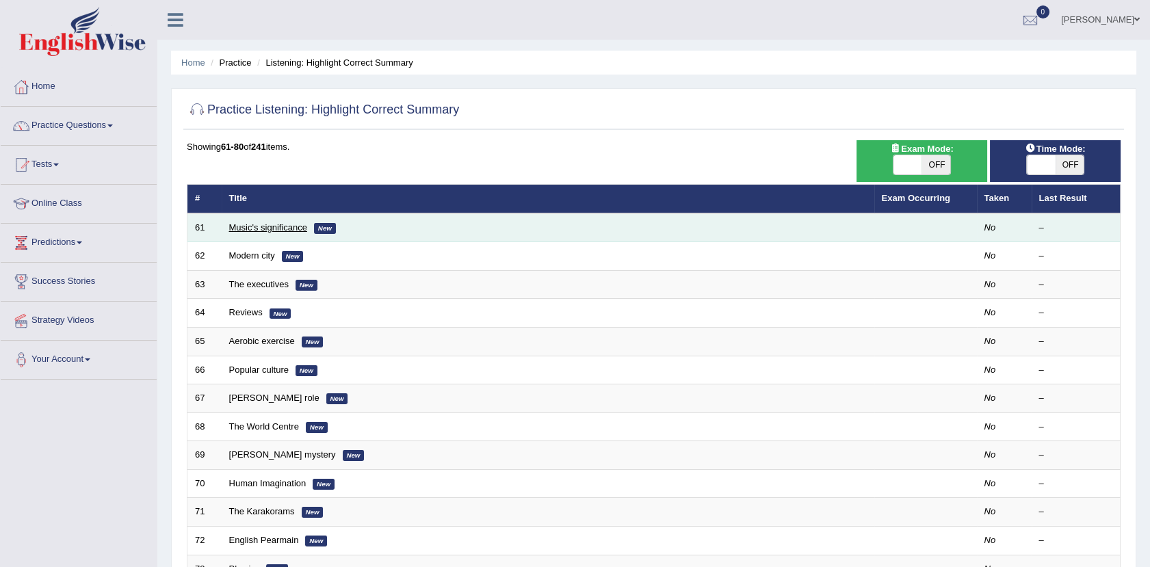
click at [284, 226] on link "Music's significance" at bounding box center [268, 227] width 78 height 10
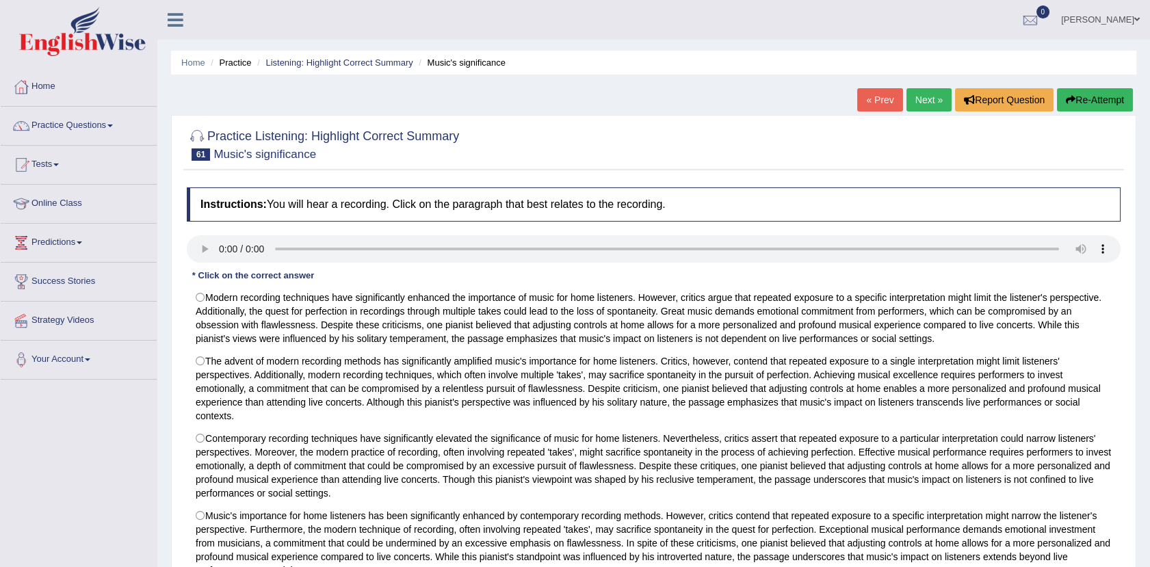
click at [921, 90] on link "Next »" at bounding box center [928, 99] width 45 height 23
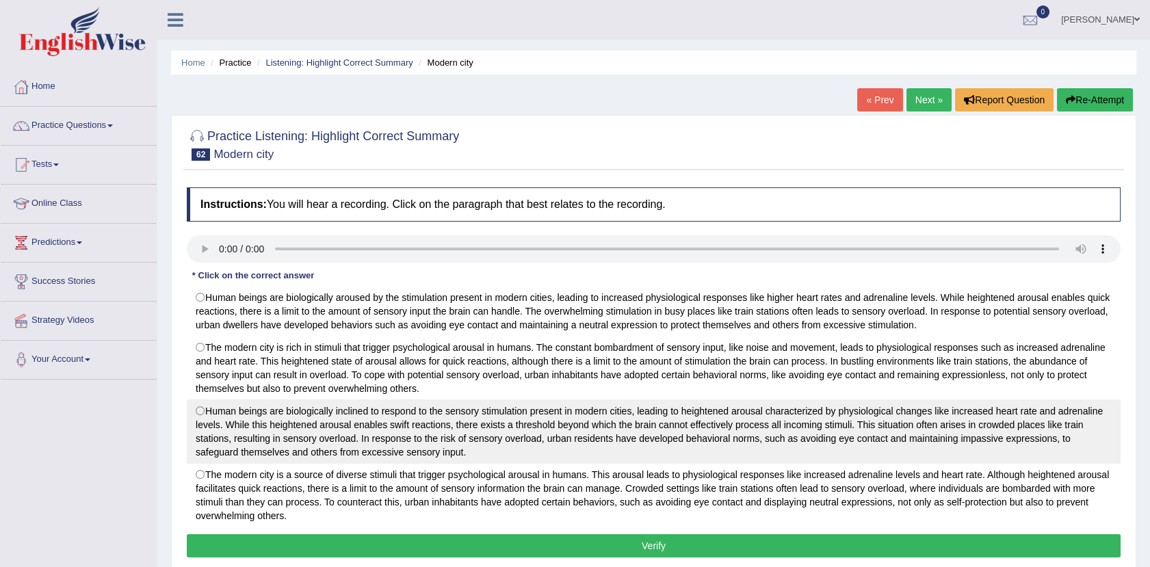
click at [212, 414] on label "Human beings are biologically inclined to respond to the sensory stimulation pr…" at bounding box center [654, 431] width 934 height 64
radio input "true"
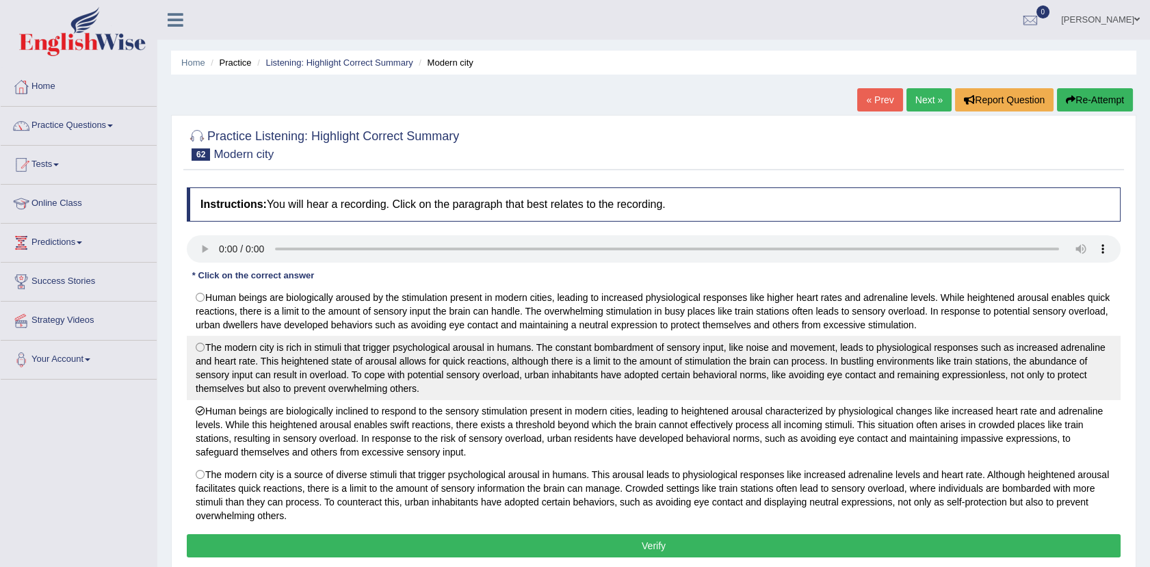
click at [544, 365] on label "The modern city is rich in stimuli that trigger psychological arousal in humans…" at bounding box center [654, 368] width 934 height 64
radio input "true"
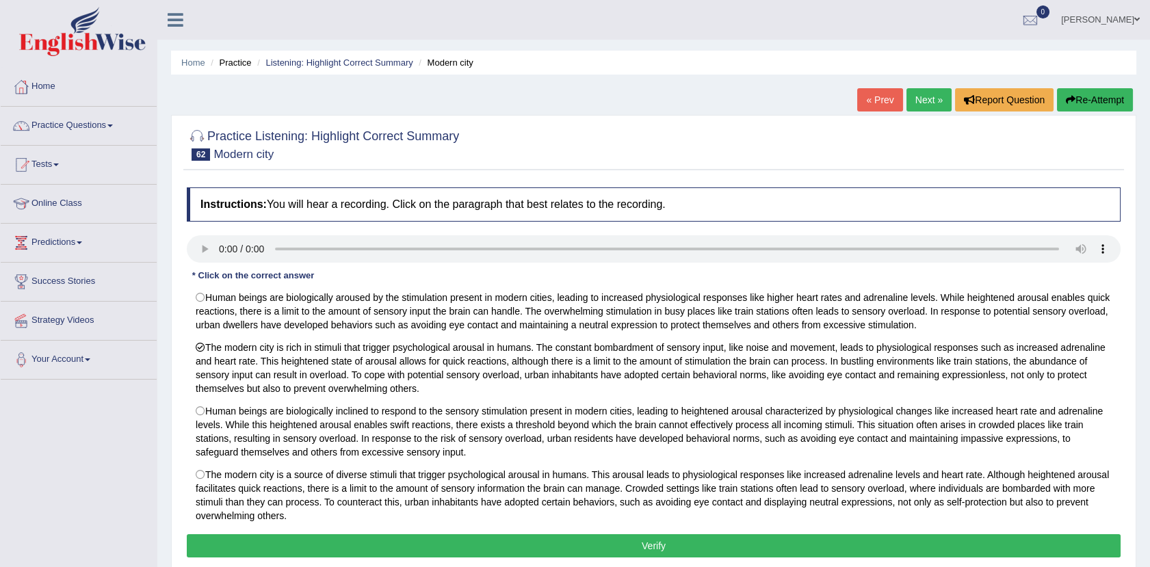
click at [575, 556] on button "Verify" at bounding box center [654, 545] width 934 height 23
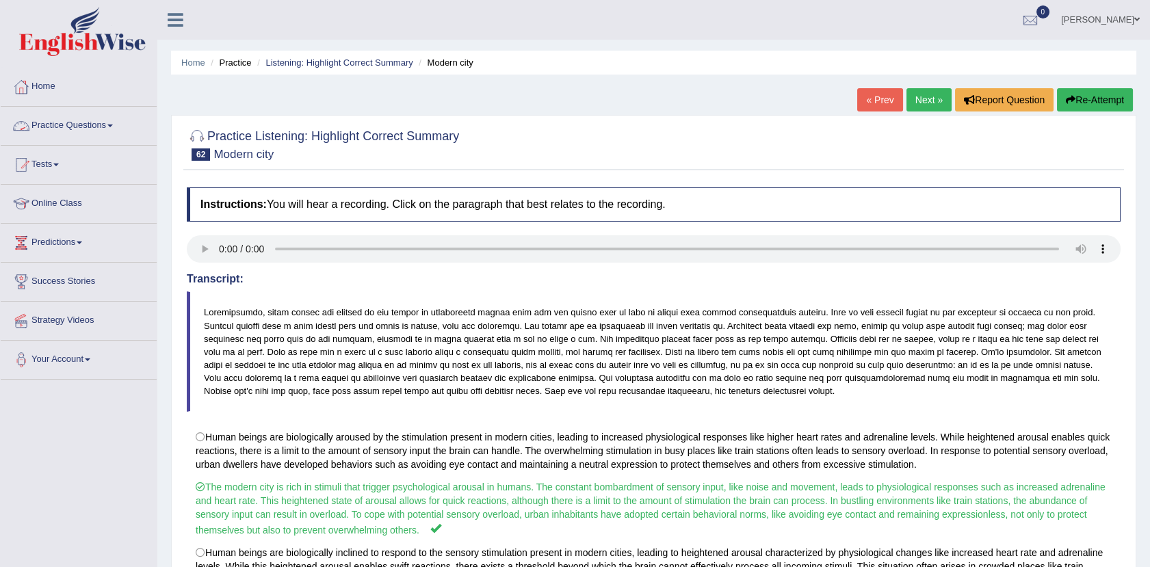
click at [104, 118] on link "Practice Questions" at bounding box center [79, 124] width 156 height 34
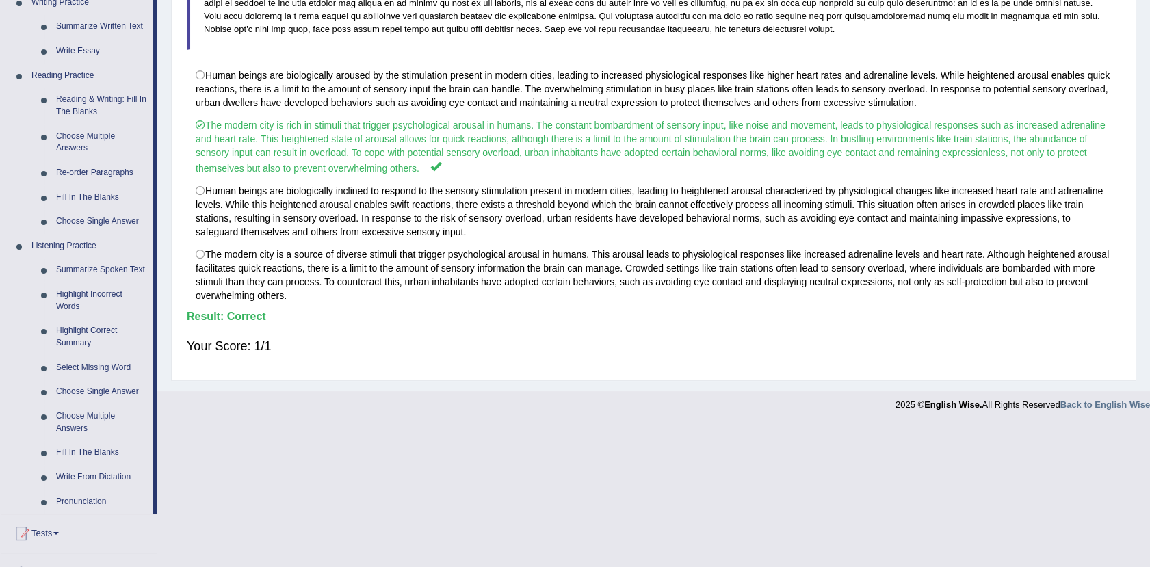
scroll to position [366, 0]
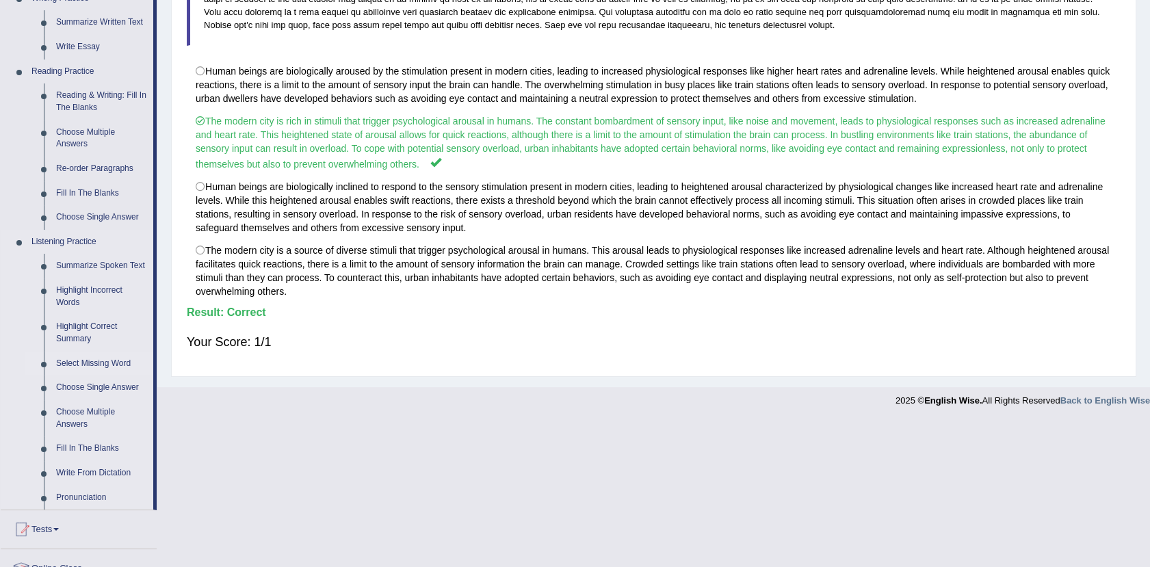
click at [72, 364] on link "Select Missing Word" at bounding box center [101, 364] width 103 height 25
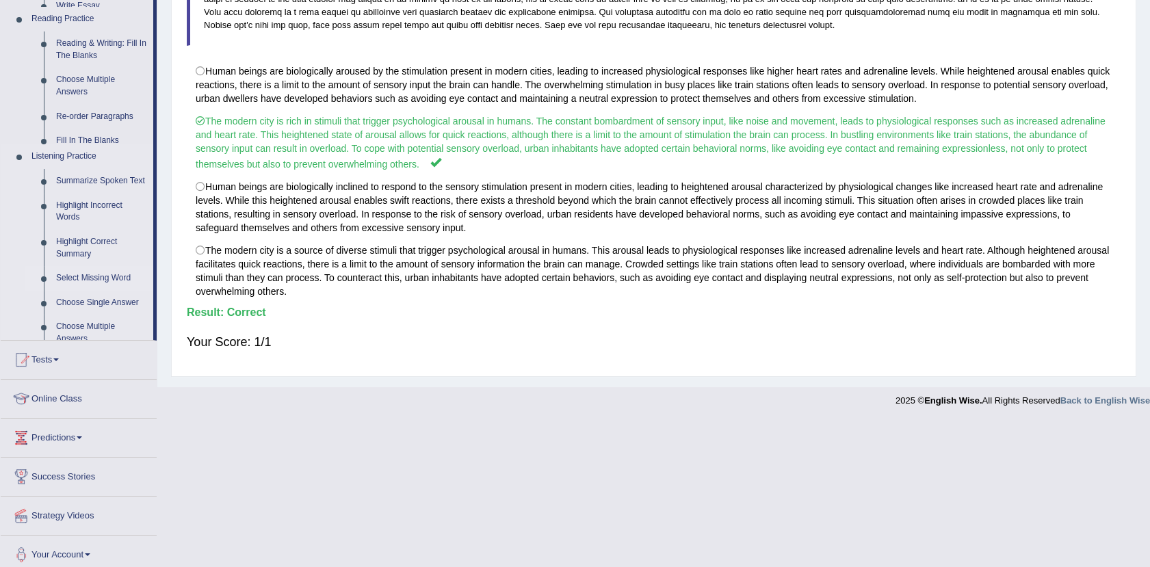
scroll to position [224, 0]
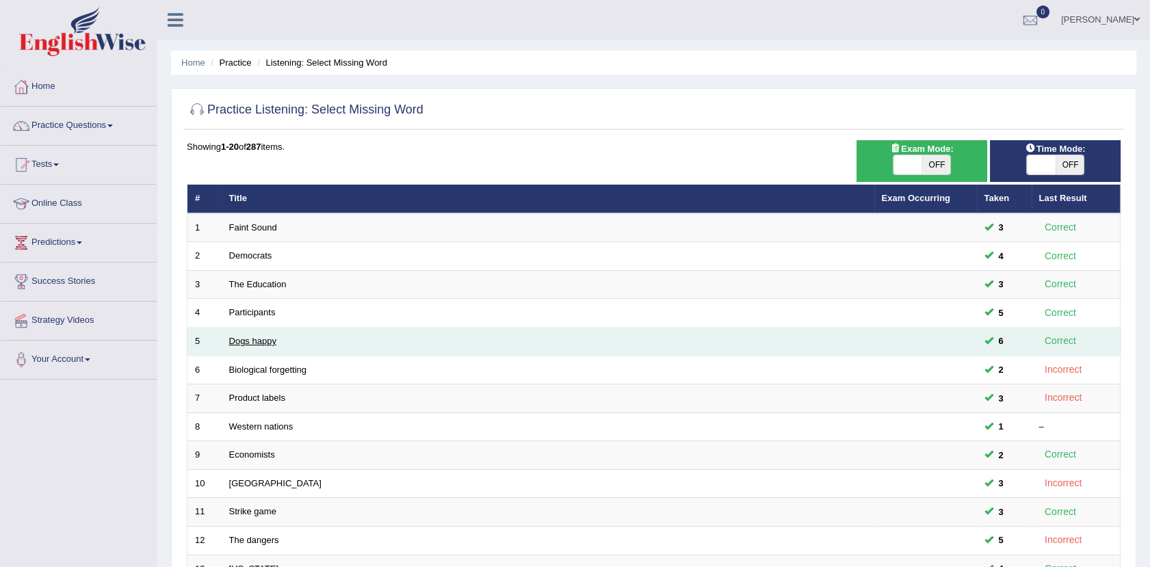
click at [267, 344] on link "Dogs happy" at bounding box center [252, 341] width 47 height 10
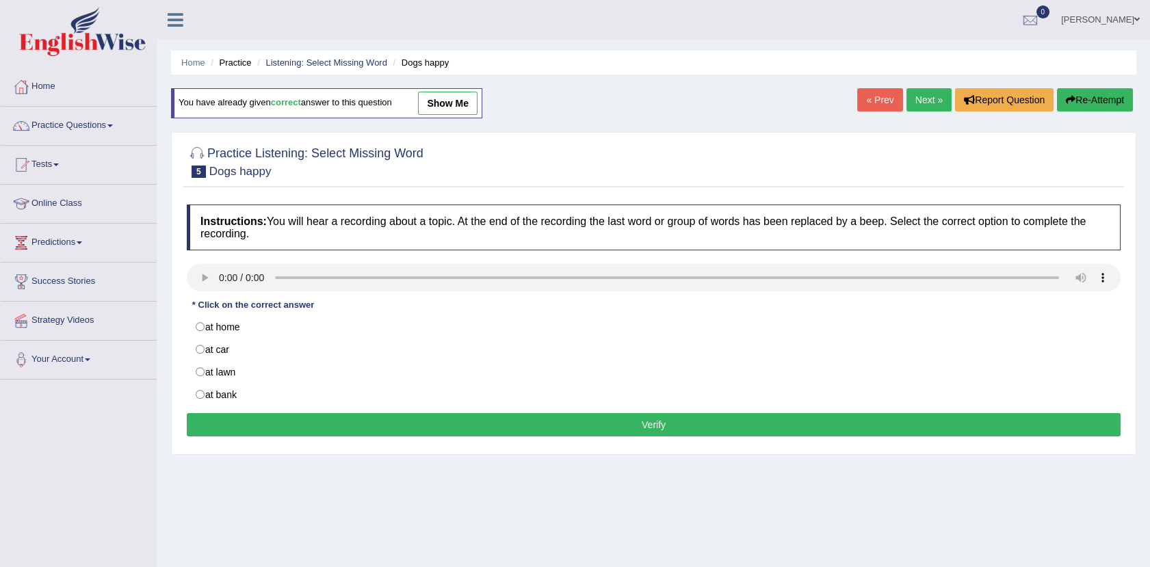
click at [442, 102] on link "show me" at bounding box center [448, 103] width 60 height 23
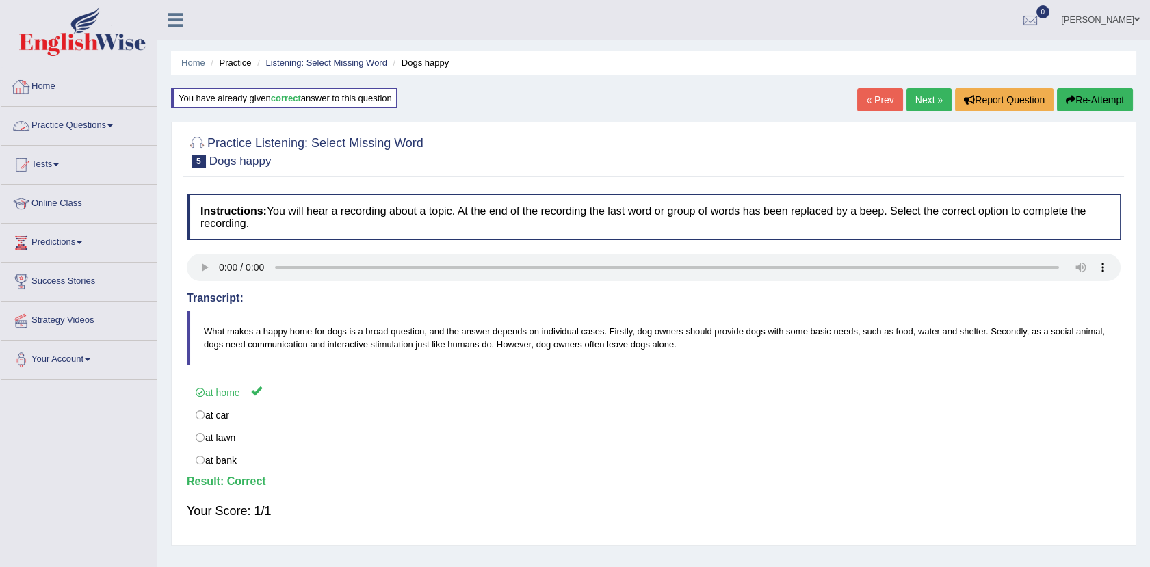
click at [73, 120] on link "Practice Questions" at bounding box center [79, 124] width 156 height 34
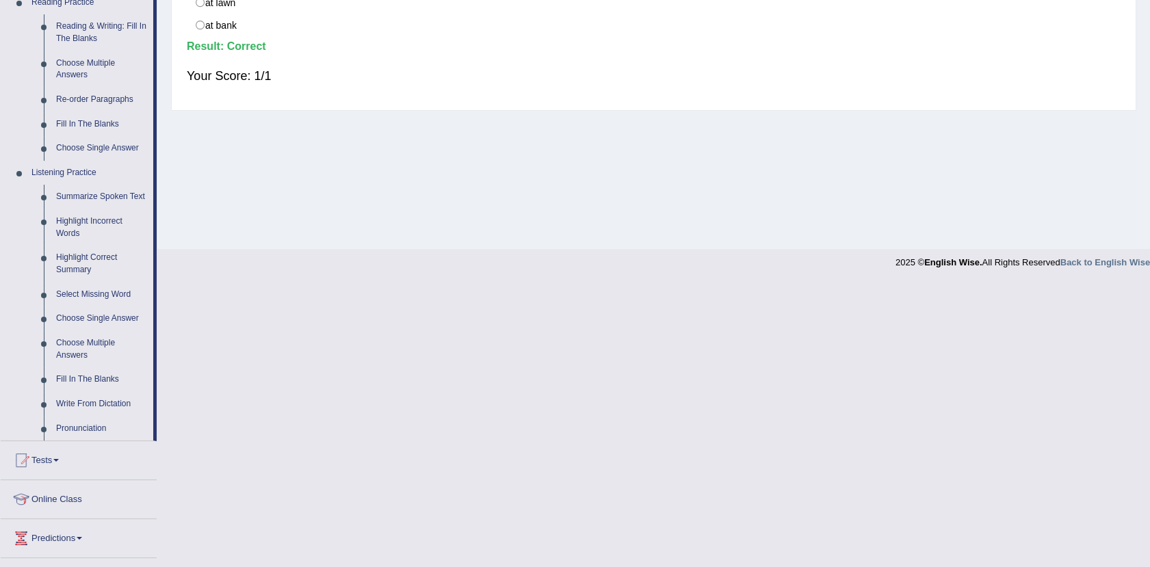
scroll to position [442, 0]
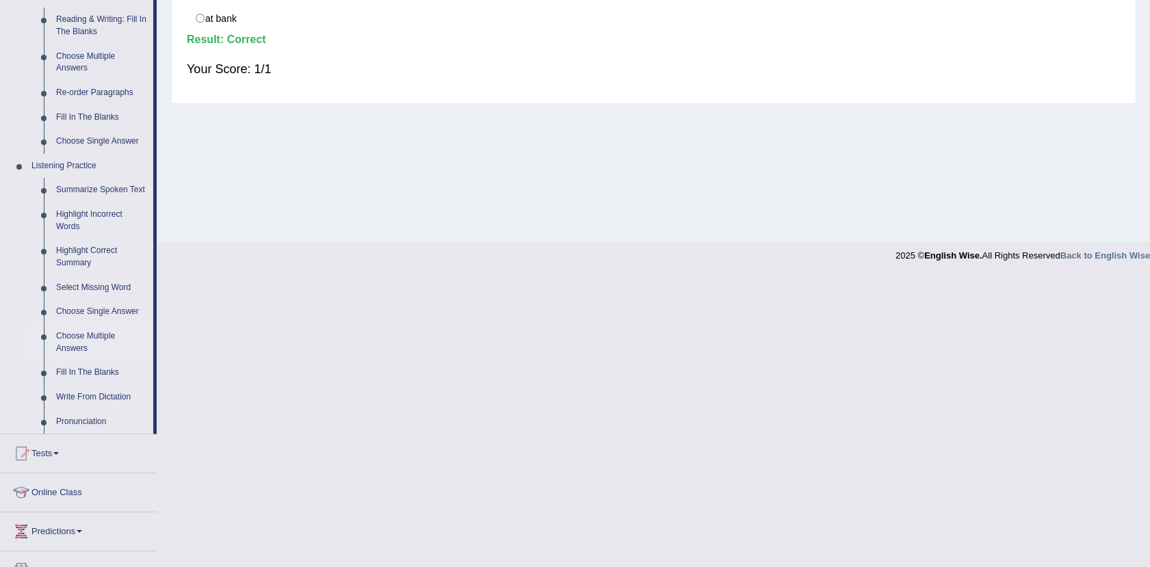
click at [72, 347] on link "Choose Multiple Answers" at bounding box center [101, 342] width 103 height 36
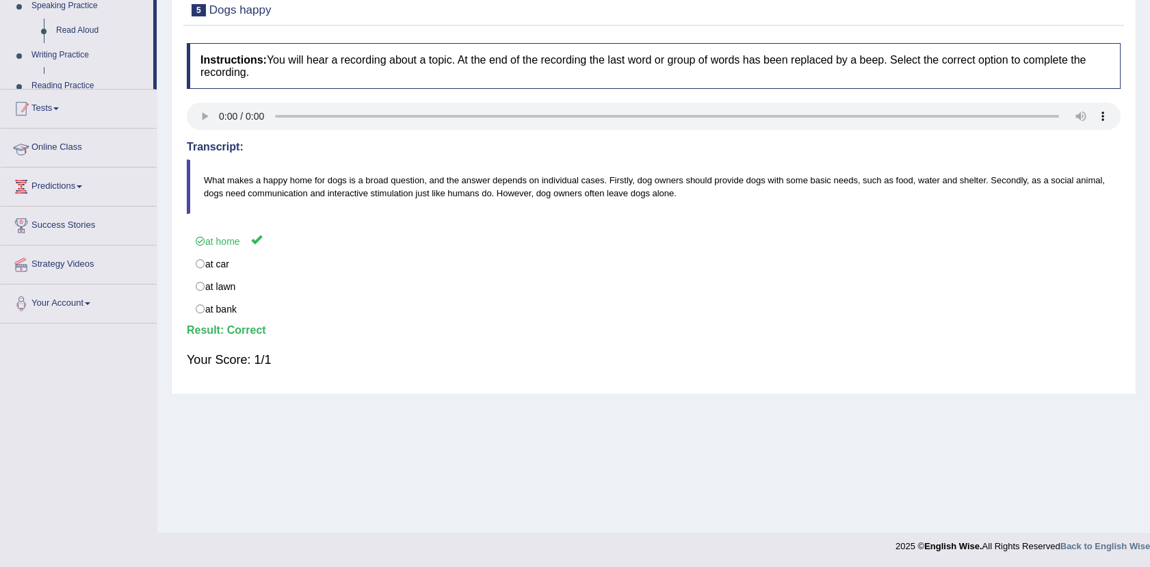
scroll to position [150, 0]
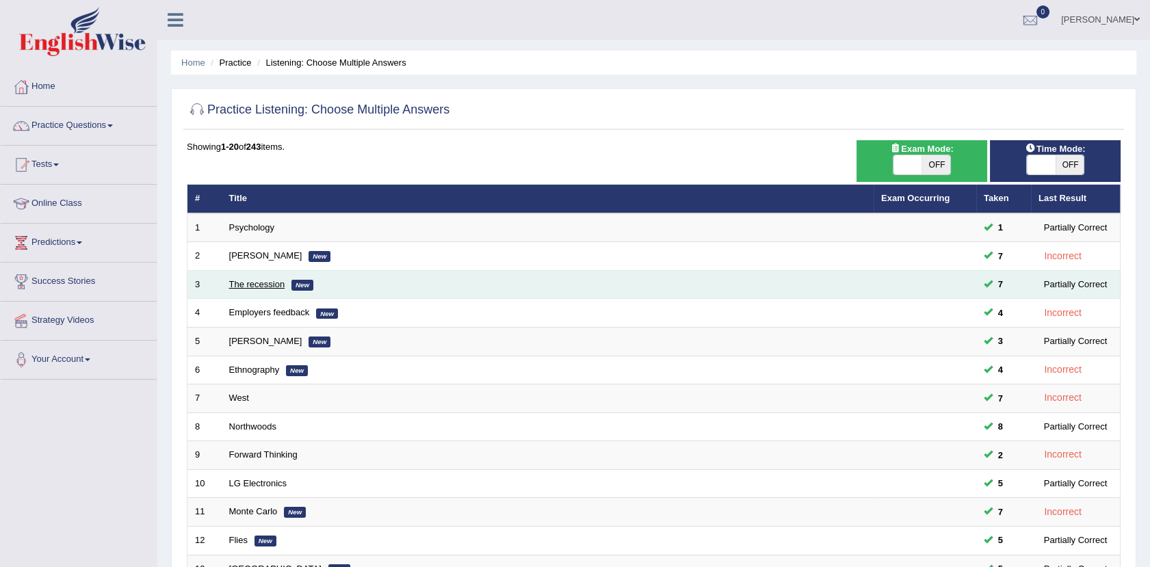
click at [255, 287] on link "The recession" at bounding box center [257, 284] width 56 height 10
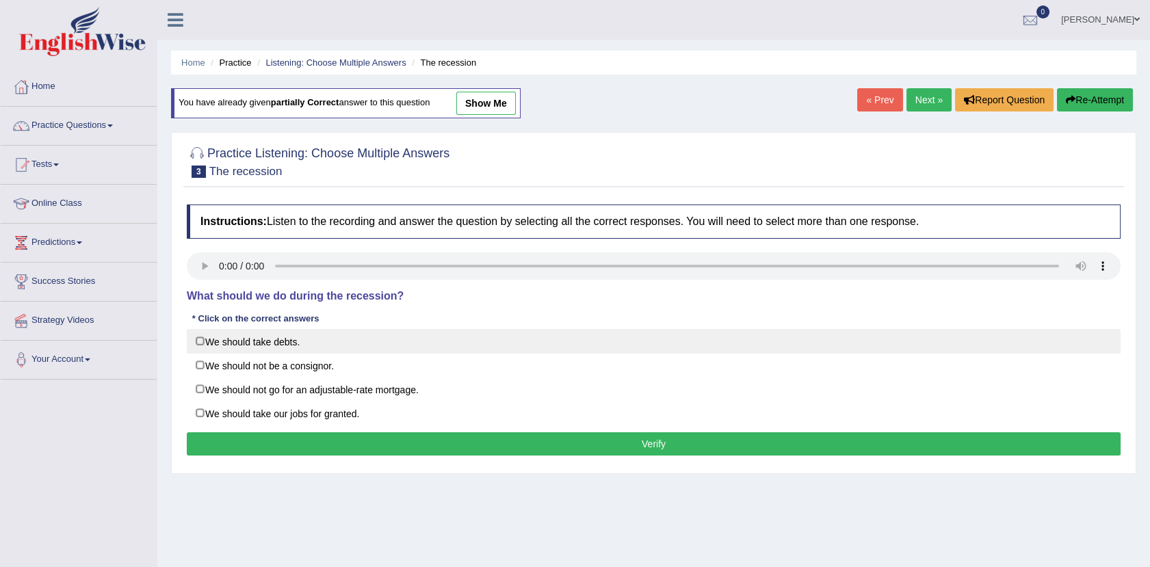
click at [202, 339] on label "We should take debts." at bounding box center [654, 341] width 934 height 25
checkbox input "false"
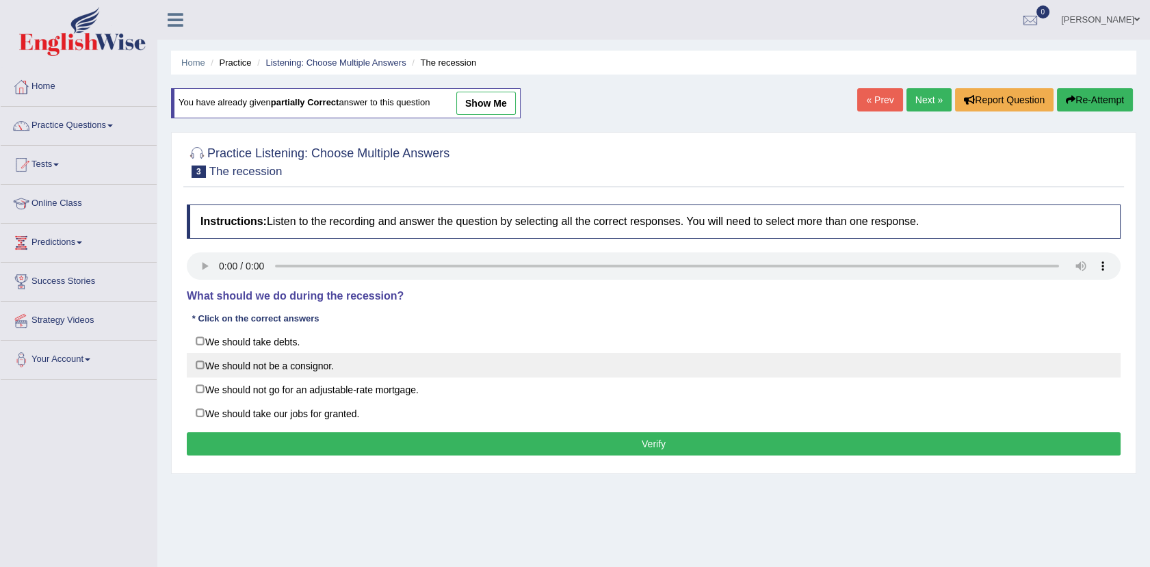
click at [335, 367] on label "We should not be a consignor." at bounding box center [654, 365] width 934 height 25
checkbox input "true"
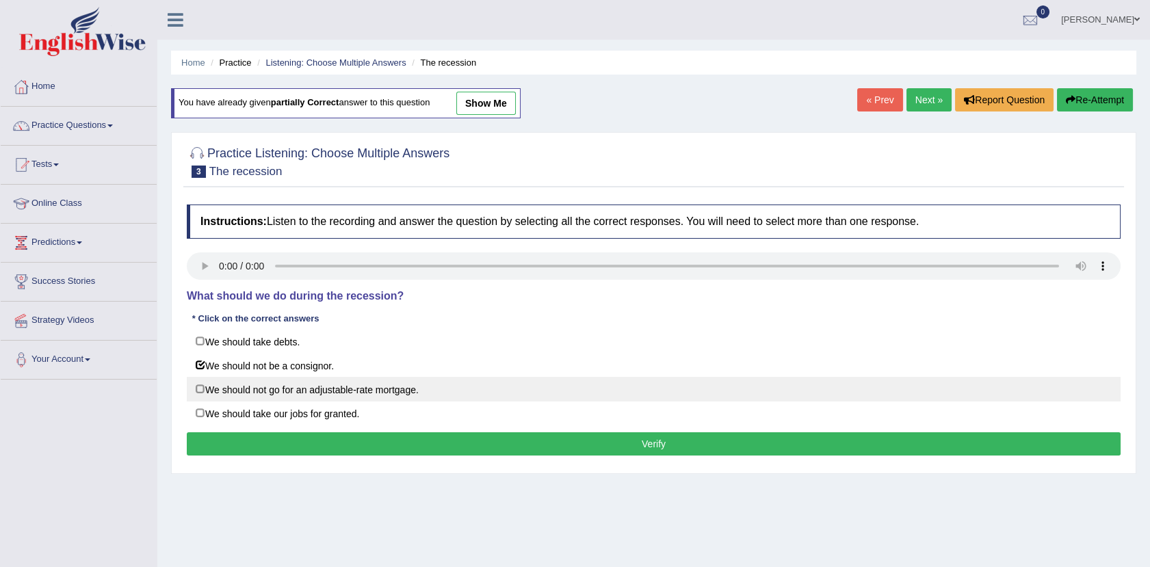
click at [360, 379] on label "We should not go for an adjustable-rate mortgage." at bounding box center [654, 389] width 934 height 25
checkbox input "true"
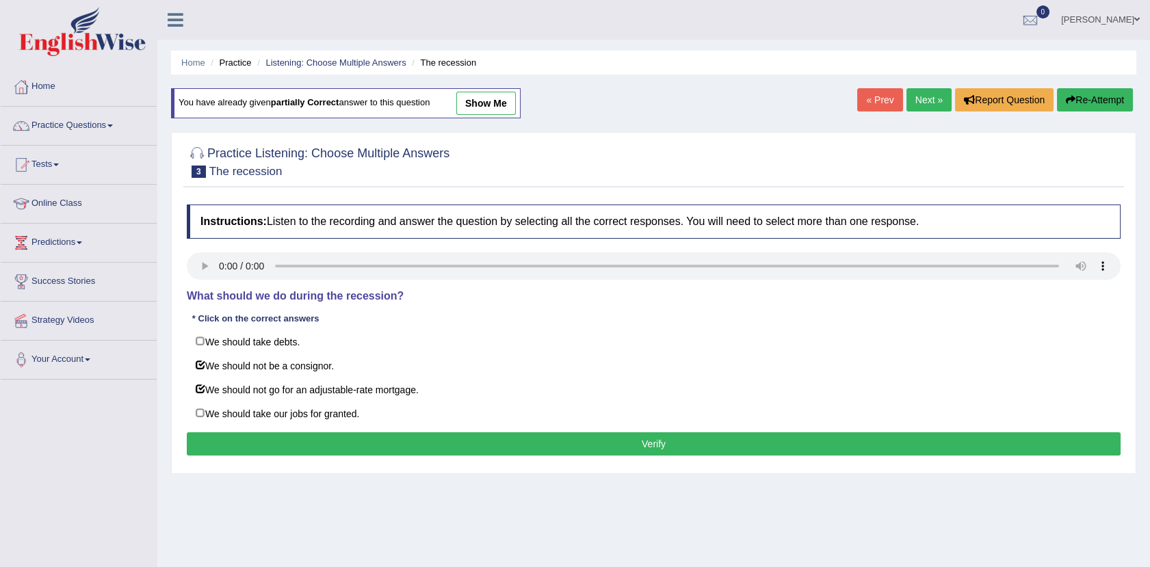
click at [574, 436] on button "Verify" at bounding box center [654, 443] width 934 height 23
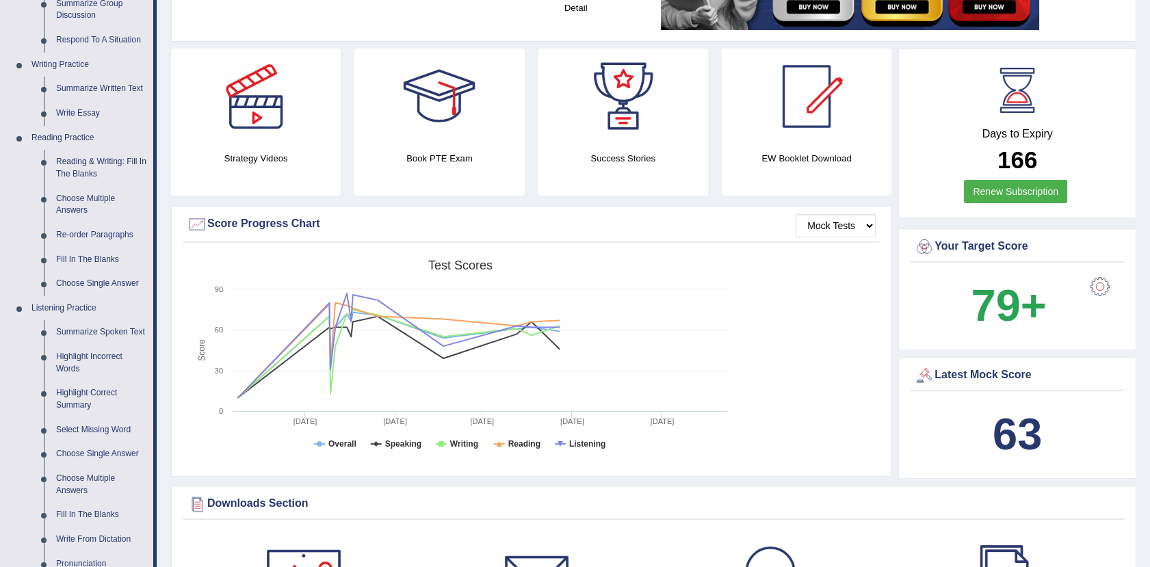
scroll to position [326, 0]
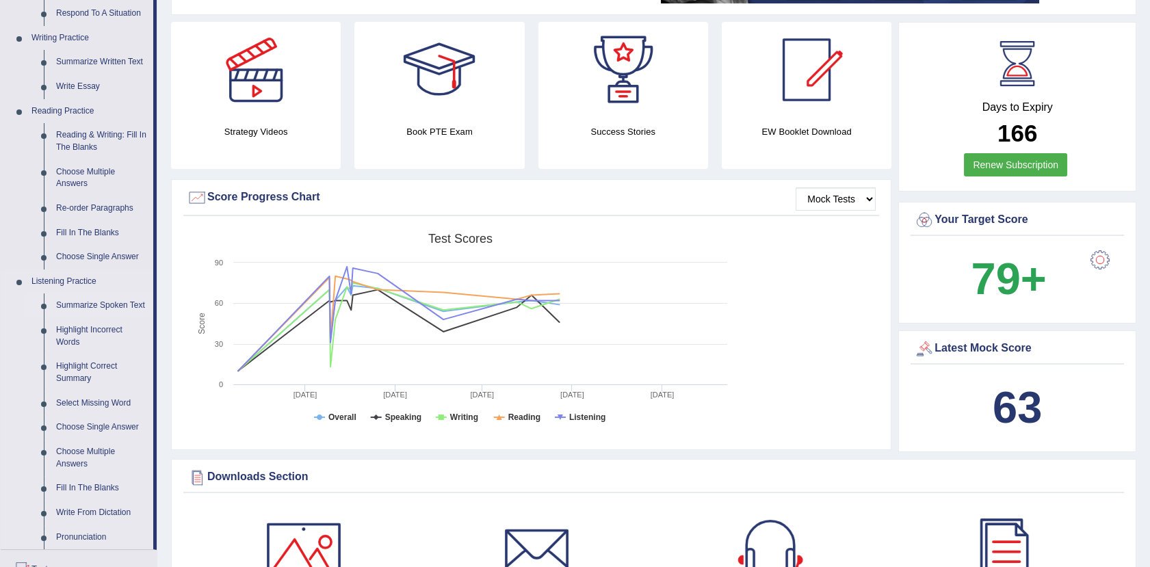
click at [78, 305] on link "Summarize Spoken Text" at bounding box center [101, 305] width 103 height 25
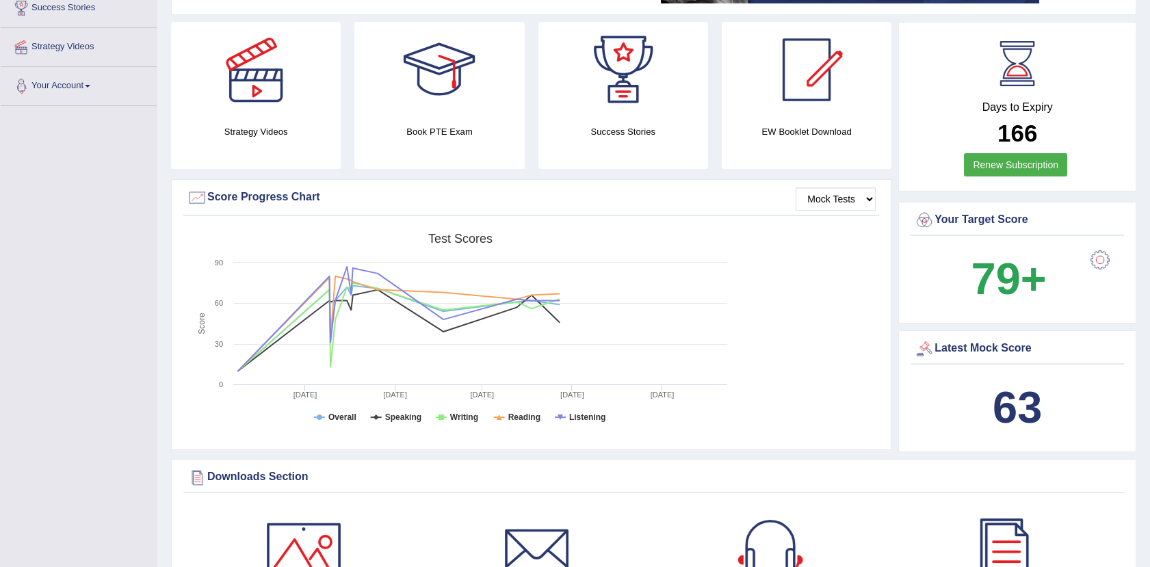
scroll to position [345, 0]
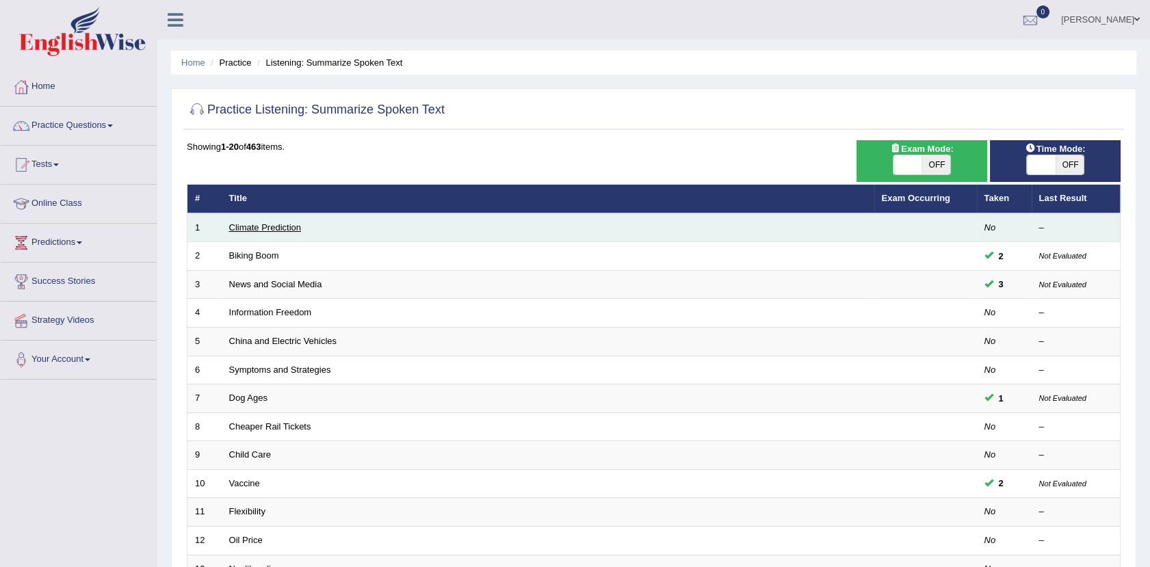
click at [261, 225] on link "Climate Prediction" at bounding box center [265, 227] width 72 height 10
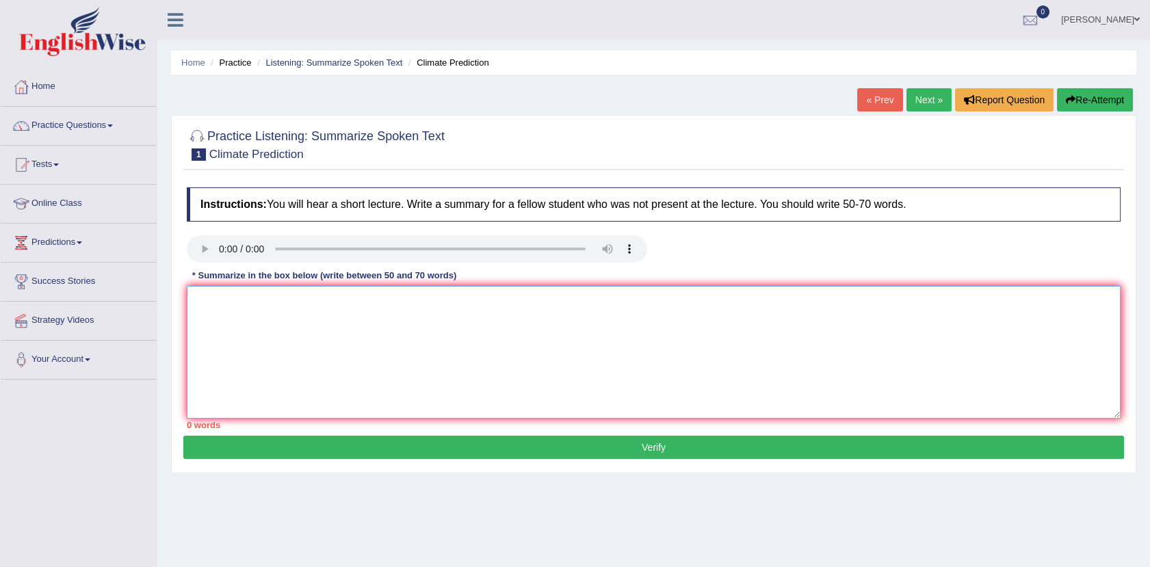
click at [758, 332] on textarea at bounding box center [654, 352] width 934 height 133
type textarea "vvjv"
click at [639, 445] on button "Verify" at bounding box center [653, 447] width 940 height 23
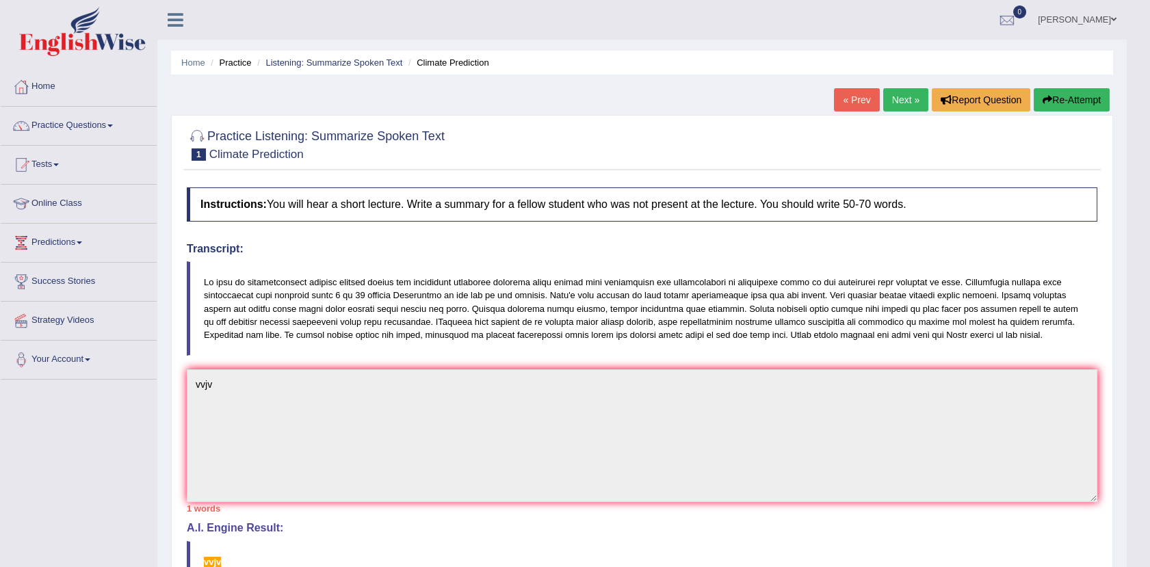
click at [891, 92] on link "Next »" at bounding box center [905, 99] width 45 height 23
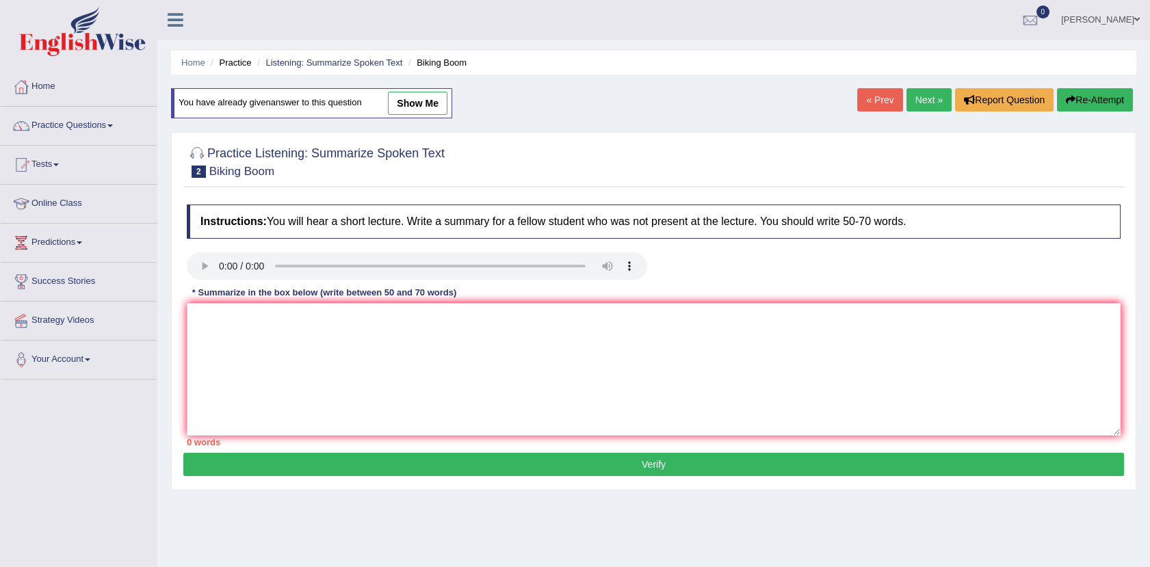
click at [433, 96] on link "show me" at bounding box center [418, 103] width 60 height 23
type textarea "A noteworthy point in the lecture was about bicycling, [GEOGRAPHIC_DATA][PERSON…"
